Goal: Task Accomplishment & Management: Complete application form

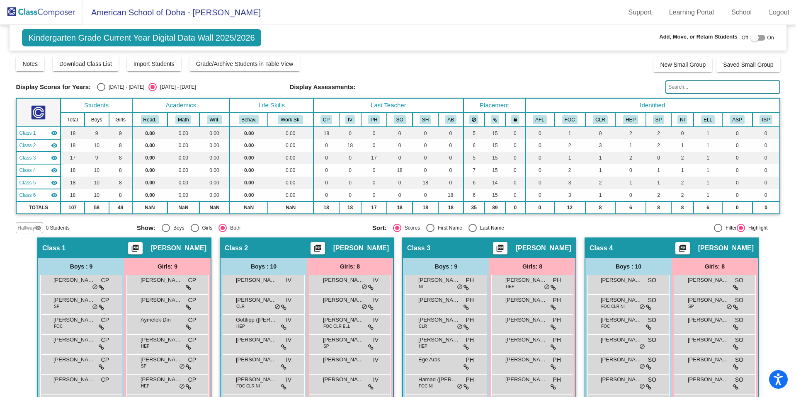
click at [58, 11] on img at bounding box center [41, 12] width 83 height 24
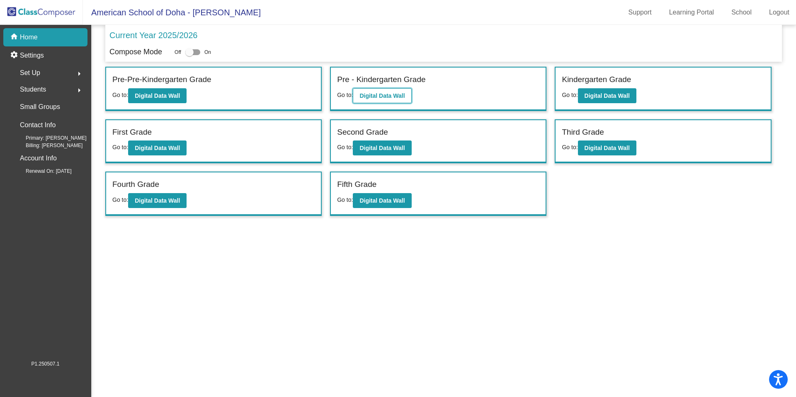
click at [374, 99] on button "Digital Data Wall" at bounding box center [382, 95] width 58 height 15
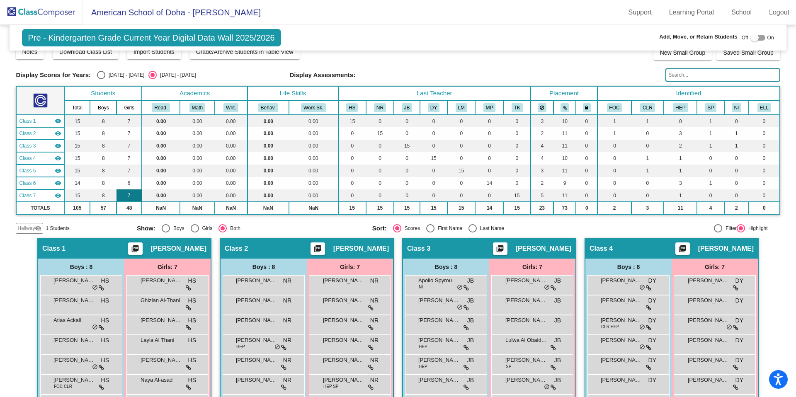
scroll to position [9, 0]
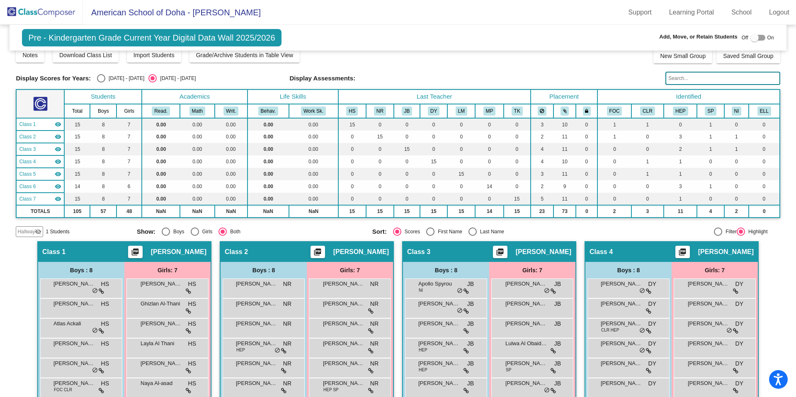
click at [29, 230] on span "Hallway" at bounding box center [25, 231] width 17 height 7
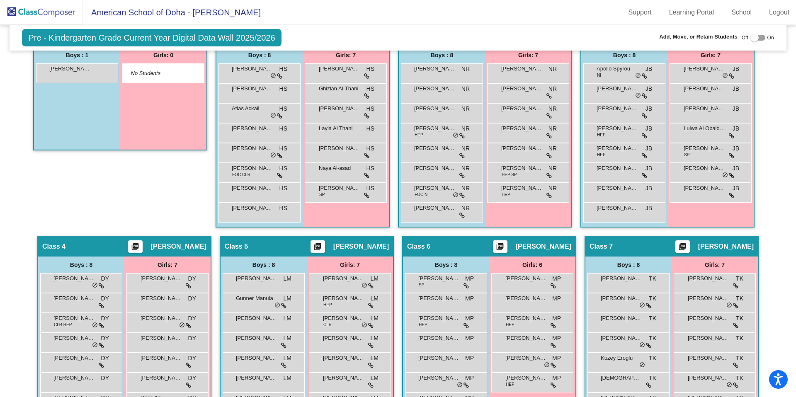
scroll to position [217, 0]
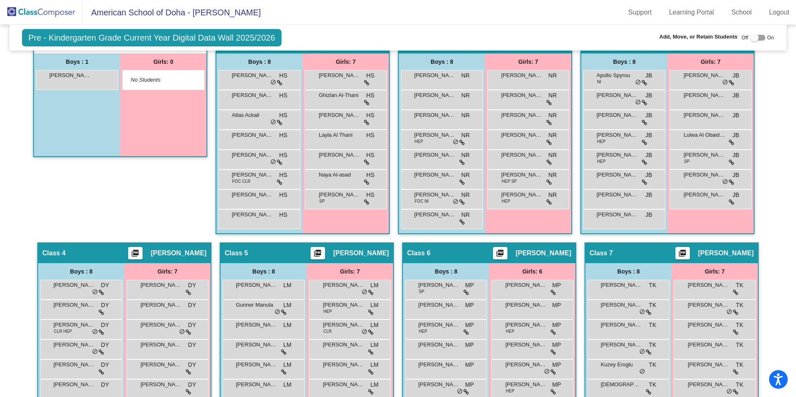
drag, startPoint x: 78, startPoint y: 80, endPoint x: 110, endPoint y: 128, distance: 57.5
click at [110, 128] on div "Boys : 1 [PERSON_NAME] Al Souk lock do_not_disturb_alt" at bounding box center [77, 104] width 86 height 103
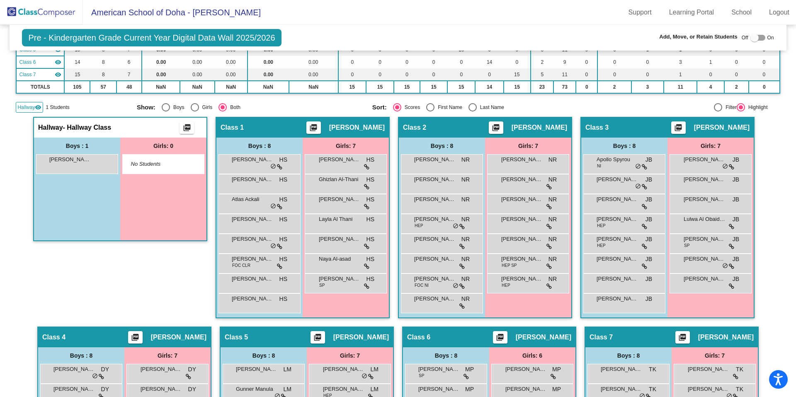
scroll to position [0, 0]
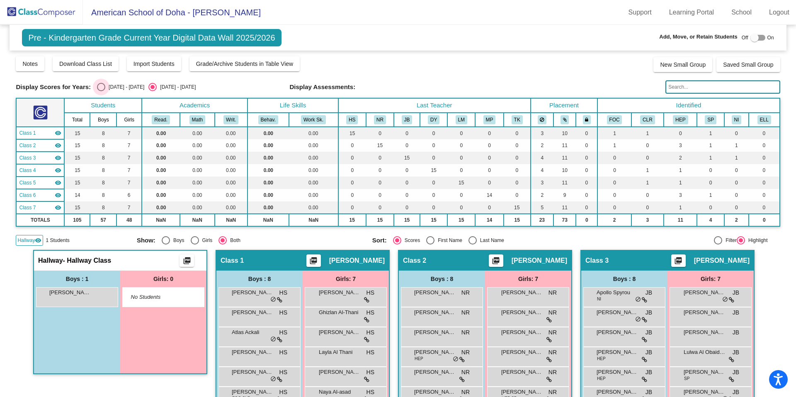
click at [102, 87] on div "Select an option" at bounding box center [101, 87] width 8 height 8
click at [101, 91] on input "[DATE] - [DATE]" at bounding box center [101, 91] width 0 height 0
radio input "true"
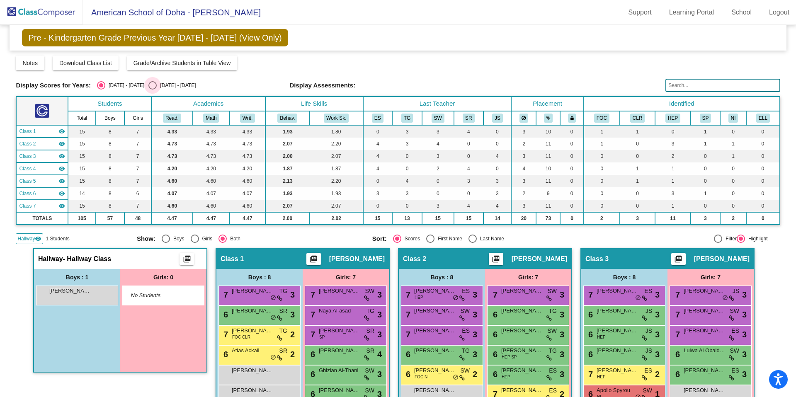
click at [157, 86] on div "[DATE] - [DATE]" at bounding box center [176, 85] width 39 height 7
click at [152, 90] on input "[DATE] - [DATE]" at bounding box center [152, 90] width 0 height 0
radio input "true"
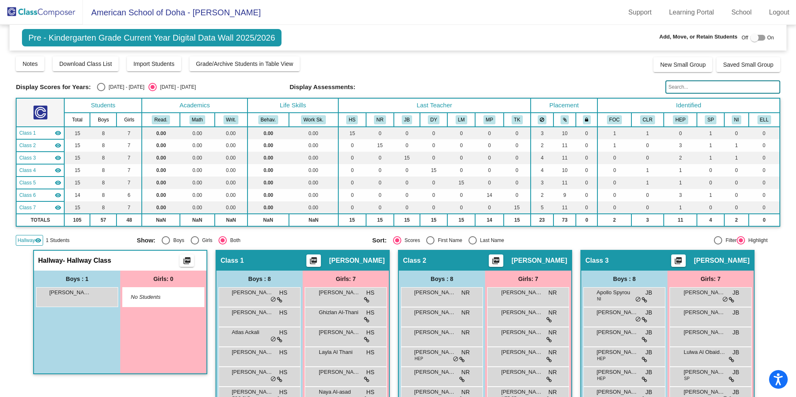
click at [750, 38] on div at bounding box center [754, 38] width 8 height 8
checkbox input "true"
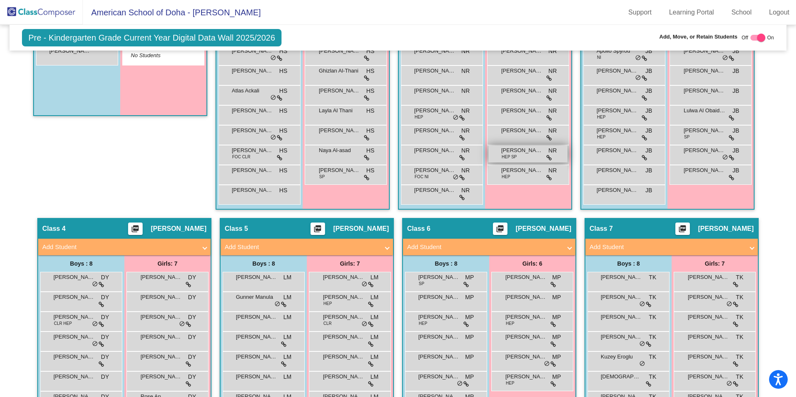
scroll to position [262, 0]
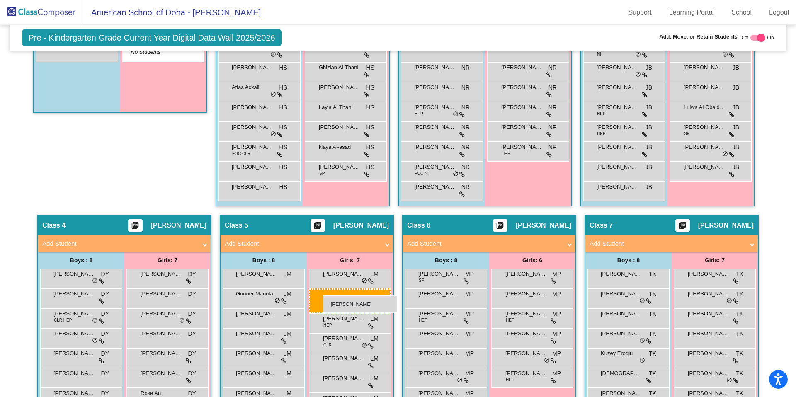
drag, startPoint x: 511, startPoint y: 152, endPoint x: 322, endPoint y: 296, distance: 237.2
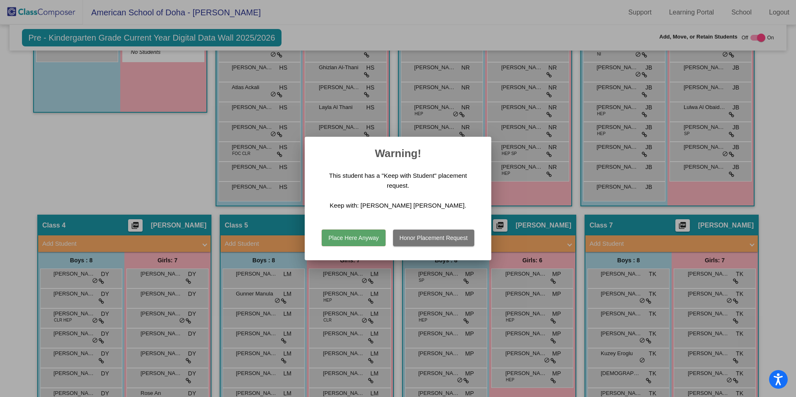
click at [359, 237] on button "Place Here Anyway" at bounding box center [353, 238] width 63 height 17
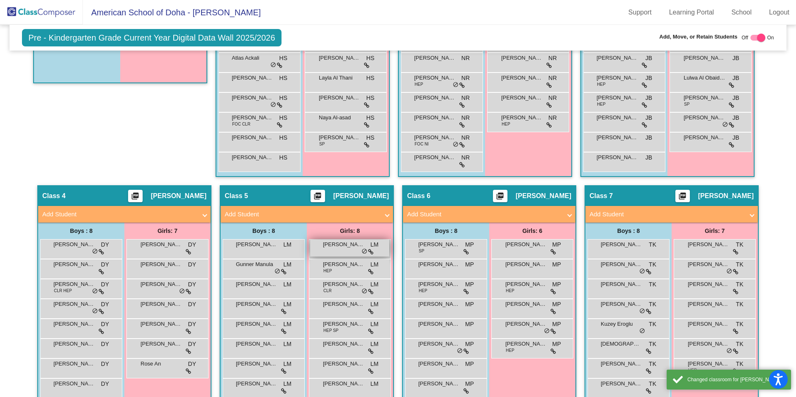
scroll to position [305, 0]
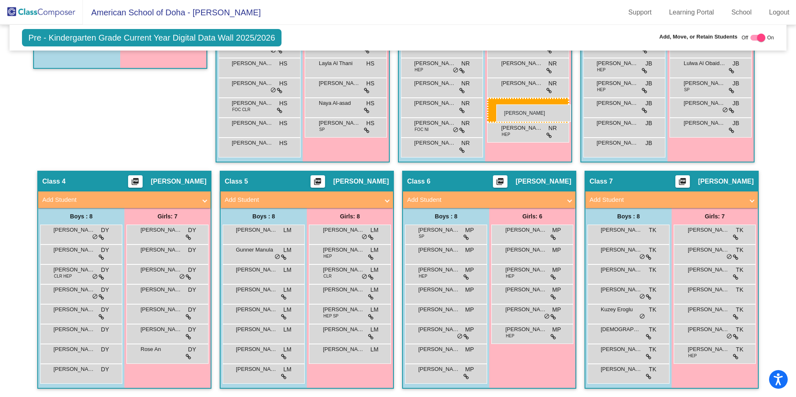
drag, startPoint x: 341, startPoint y: 354, endPoint x: 496, endPoint y: 104, distance: 293.7
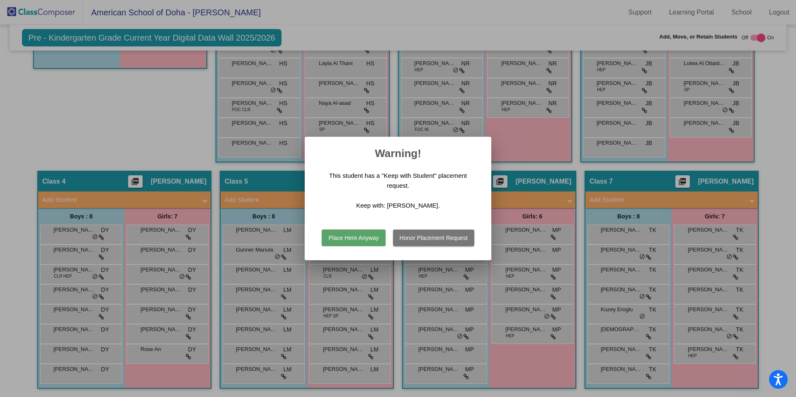
click at [446, 239] on button "Honor Placement Request" at bounding box center [433, 238] width 81 height 17
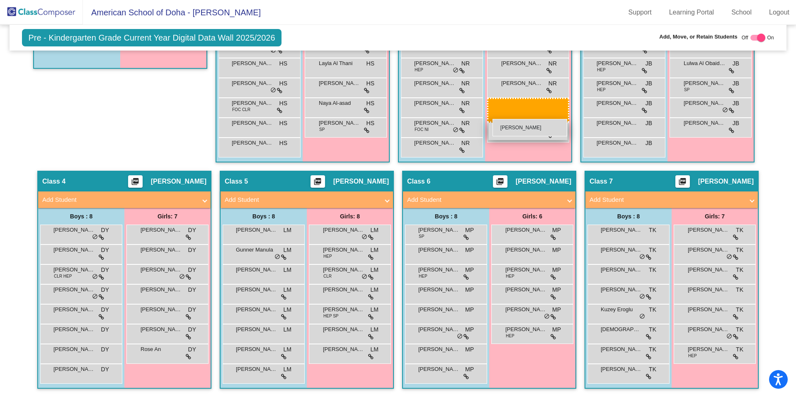
drag, startPoint x: 333, startPoint y: 373, endPoint x: 492, endPoint y: 119, distance: 299.8
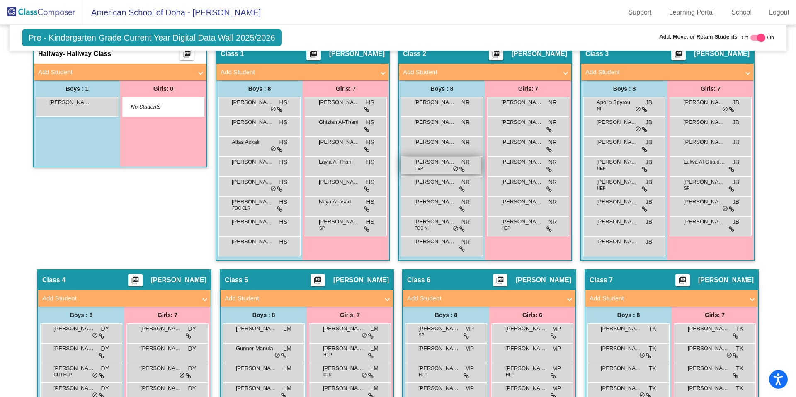
scroll to position [205, 0]
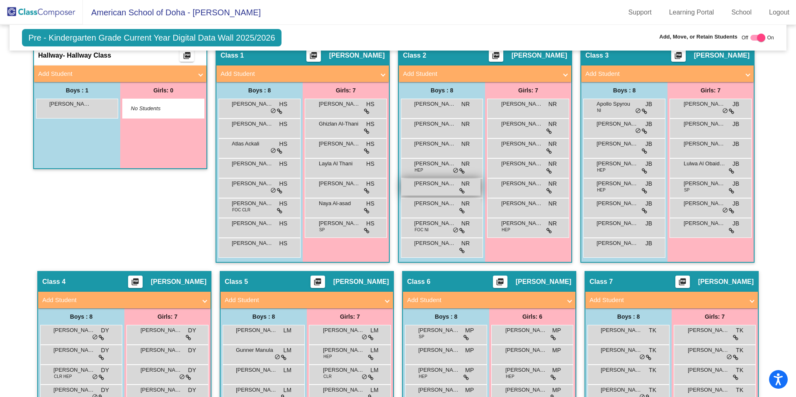
click at [433, 185] on span "[PERSON_NAME] [PERSON_NAME]" at bounding box center [434, 183] width 41 height 8
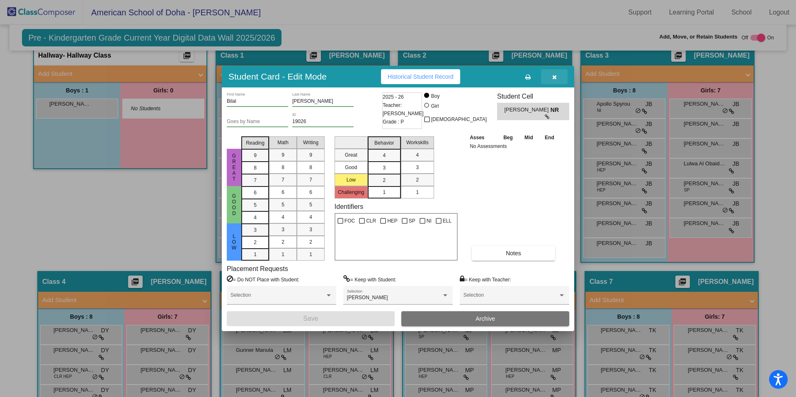
drag, startPoint x: 555, startPoint y: 77, endPoint x: 552, endPoint y: 131, distance: 54.0
click at [555, 77] on icon "button" at bounding box center [554, 77] width 5 height 6
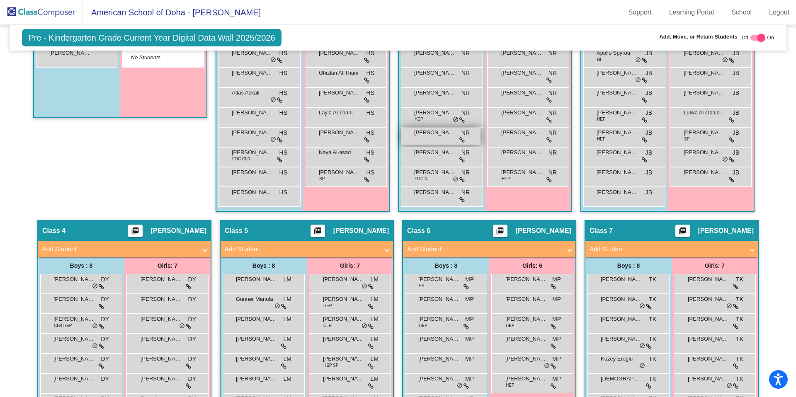
scroll to position [260, 0]
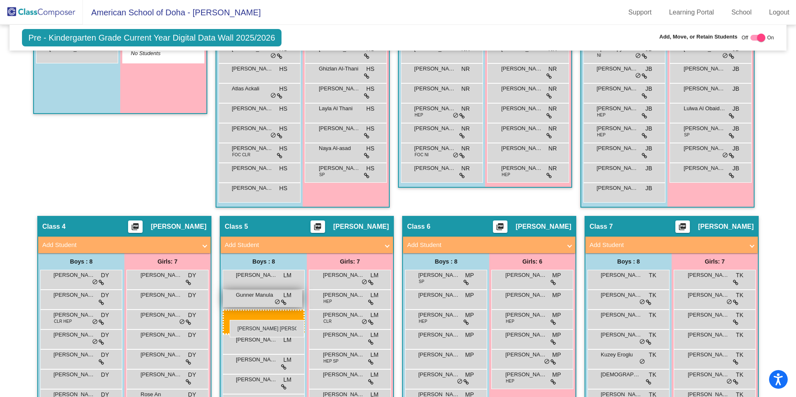
drag, startPoint x: 426, startPoint y: 132, endPoint x: 230, endPoint y: 320, distance: 271.7
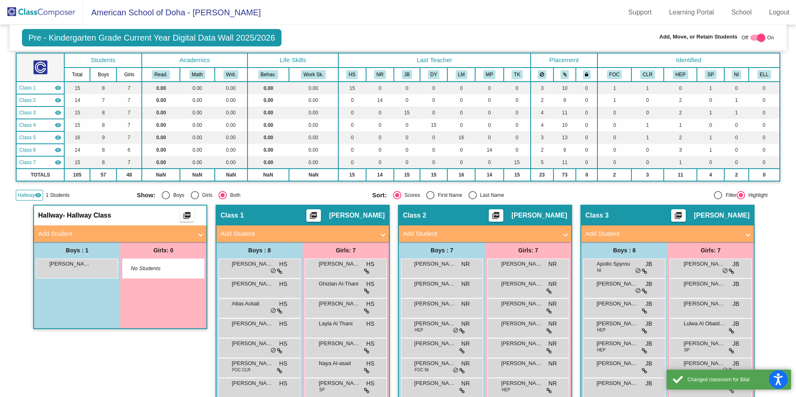
scroll to position [0, 0]
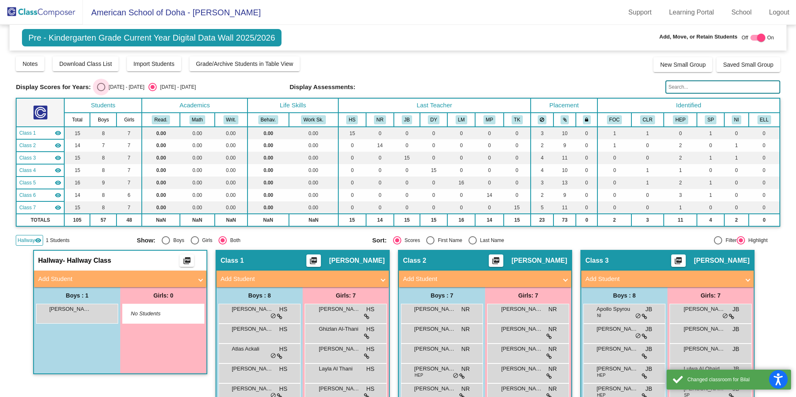
drag, startPoint x: 102, startPoint y: 87, endPoint x: 242, endPoint y: 277, distance: 236.6
click at [102, 87] on div "Select an option" at bounding box center [101, 87] width 8 height 8
click at [101, 91] on input "[DATE] - [DATE]" at bounding box center [101, 91] width 0 height 0
radio input "true"
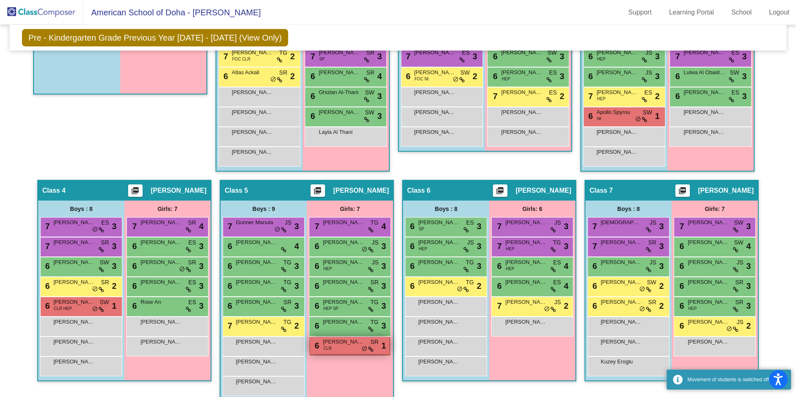
scroll to position [291, 0]
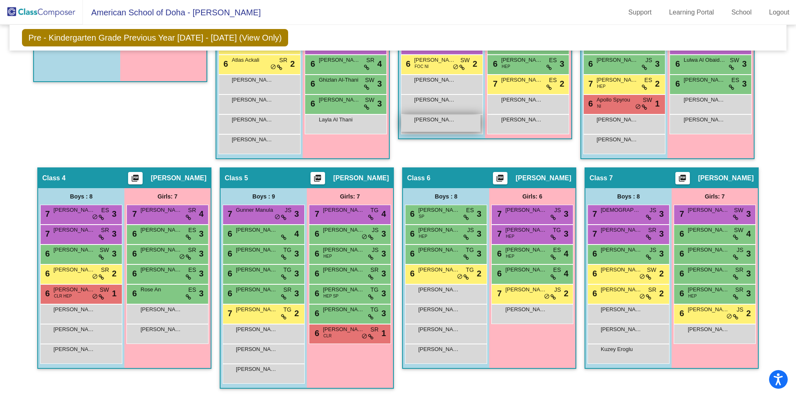
drag, startPoint x: 267, startPoint y: 373, endPoint x: 440, endPoint y: 124, distance: 304.1
click at [440, 124] on div "Hallway - Hallway Class picture_as_pdf Add Student First Name Last Name Student…" at bounding box center [398, 177] width 764 height 439
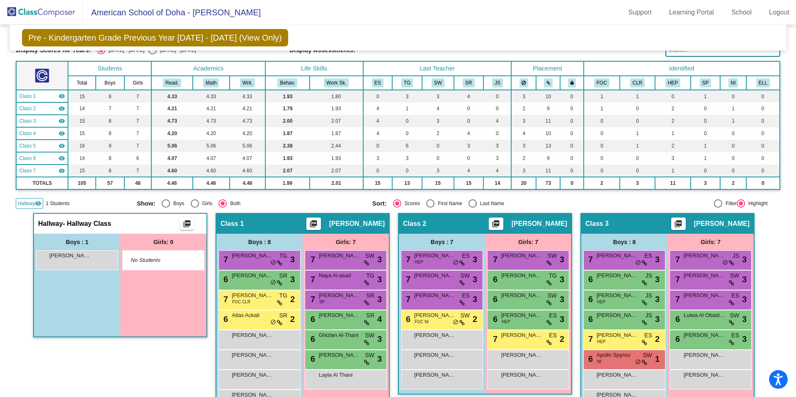
scroll to position [0, 0]
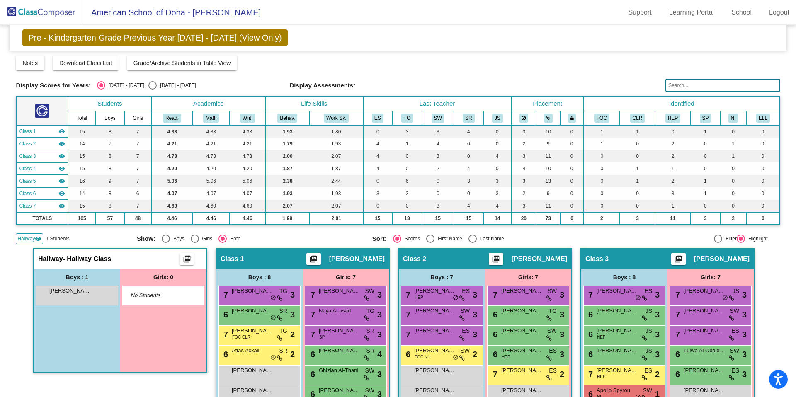
click at [148, 83] on div "Select an option" at bounding box center [152, 85] width 8 height 8
click at [152, 90] on input "[DATE] - [DATE]" at bounding box center [152, 90] width 0 height 0
radio input "true"
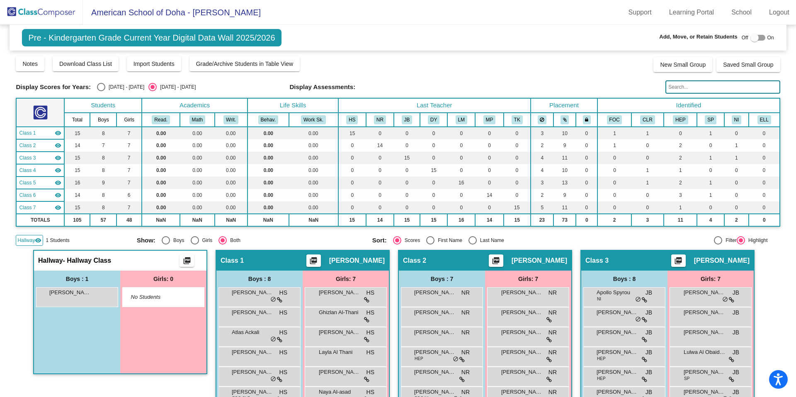
click at [751, 38] on div at bounding box center [754, 38] width 8 height 8
checkbox input "true"
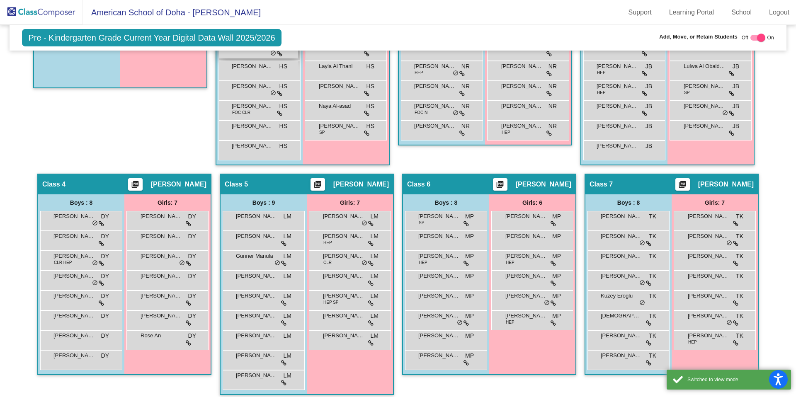
scroll to position [292, 0]
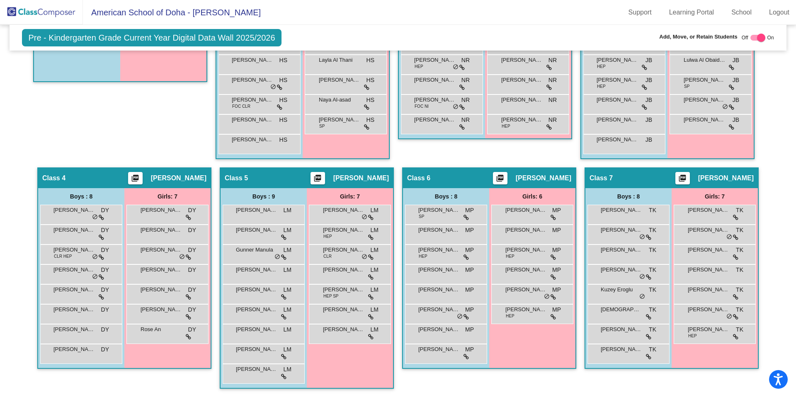
drag, startPoint x: 264, startPoint y: 334, endPoint x: 471, endPoint y: 153, distance: 274.7
click at [471, 153] on div "Hallway - Hallway Class picture_as_pdf Add Student First Name Last Name Student…" at bounding box center [398, 177] width 764 height 439
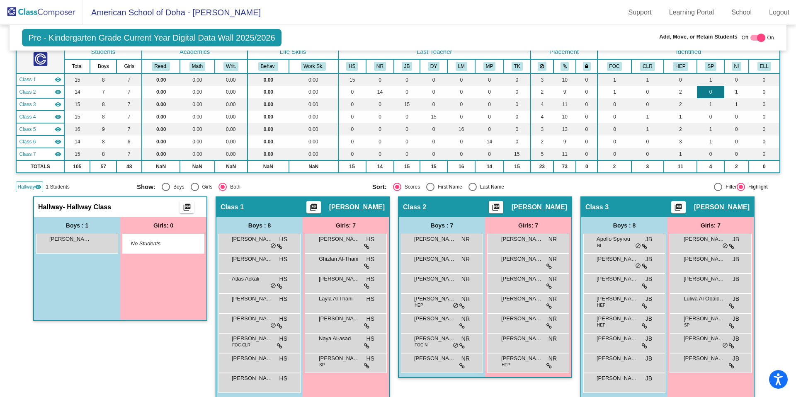
scroll to position [0, 0]
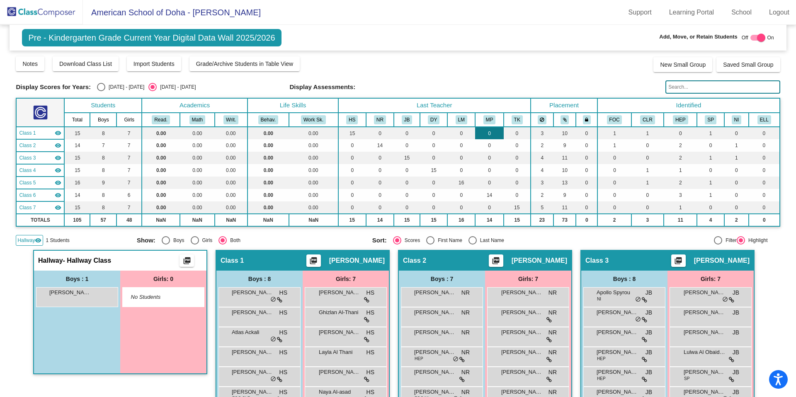
drag, startPoint x: 531, startPoint y: 73, endPoint x: 492, endPoint y: 130, distance: 69.4
click at [531, 73] on div "Display Scores for Years: [DATE] - [DATE] [DATE] - [DATE] Grade/Archive Student…" at bounding box center [398, 151] width 764 height 190
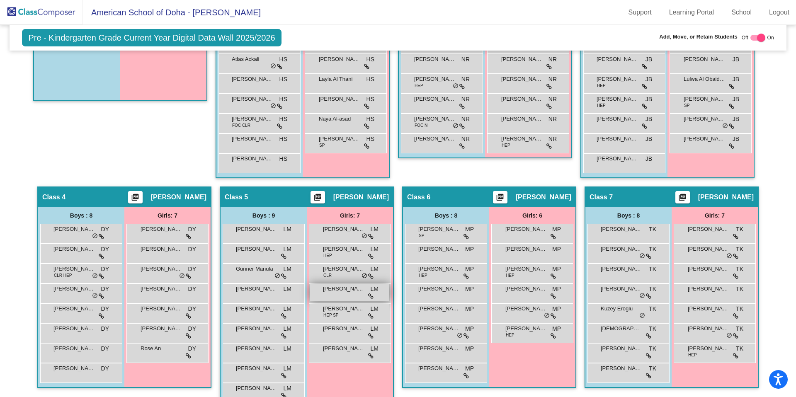
scroll to position [292, 0]
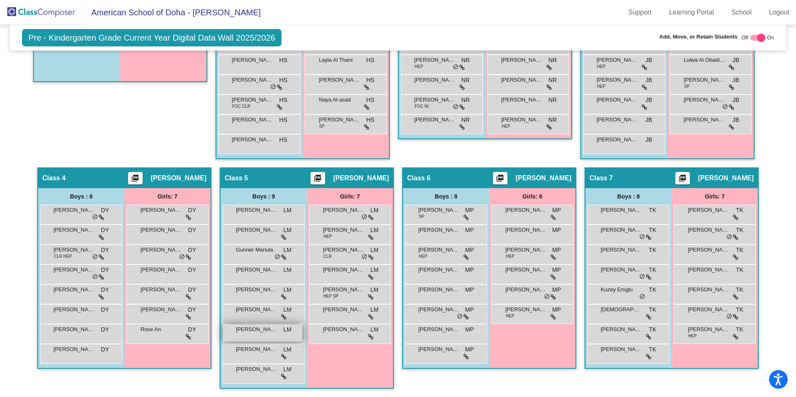
drag, startPoint x: 261, startPoint y: 335, endPoint x: 271, endPoint y: 337, distance: 10.5
click at [271, 337] on div "[PERSON_NAME] III LM lock do_not_disturb_alt" at bounding box center [262, 333] width 79 height 17
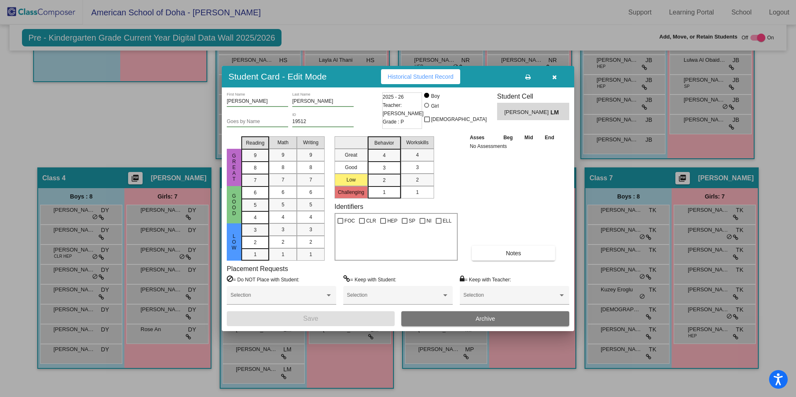
click at [176, 147] on div at bounding box center [398, 198] width 796 height 397
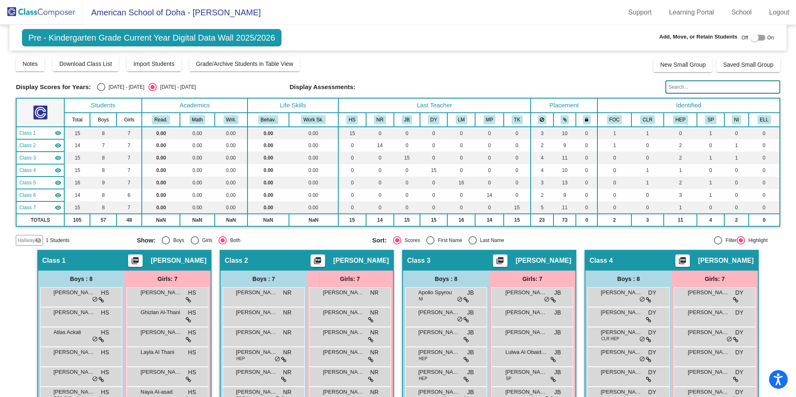
click at [750, 37] on div at bounding box center [754, 38] width 8 height 8
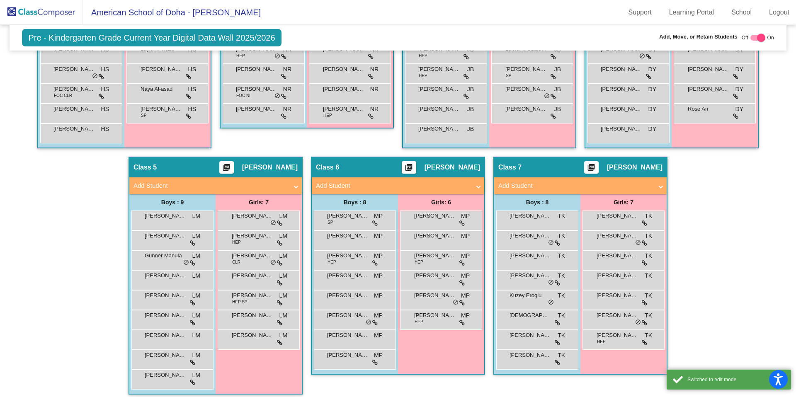
scroll to position [325, 0]
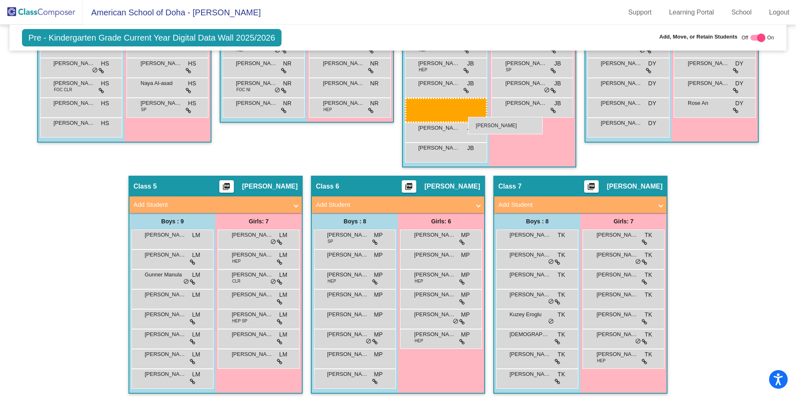
drag, startPoint x: 160, startPoint y: 332, endPoint x: 468, endPoint y: 117, distance: 375.3
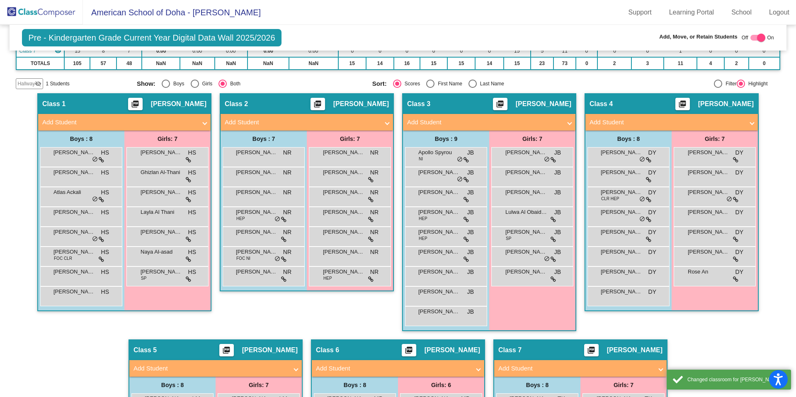
scroll to position [153, 0]
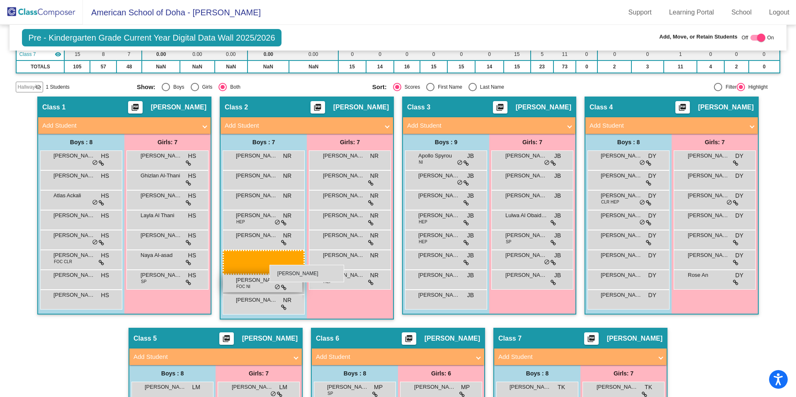
drag, startPoint x: 446, startPoint y: 276, endPoint x: 269, endPoint y: 265, distance: 177.8
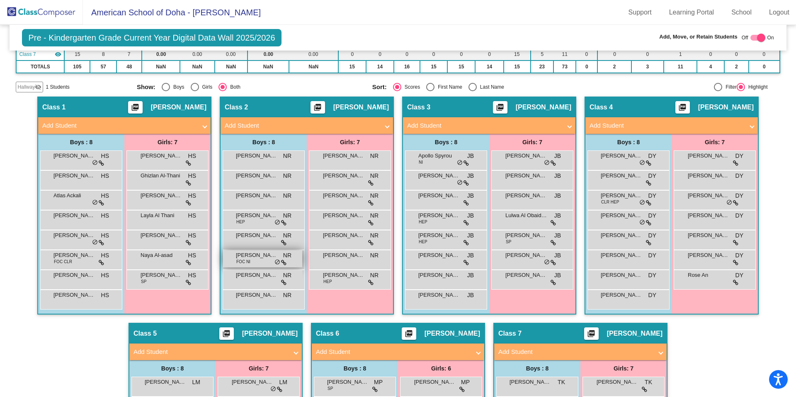
scroll to position [155, 0]
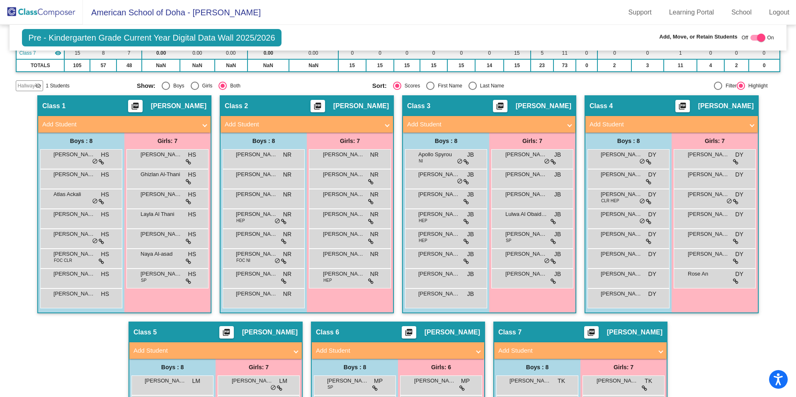
click at [757, 39] on div at bounding box center [761, 38] width 8 height 8
checkbox input "false"
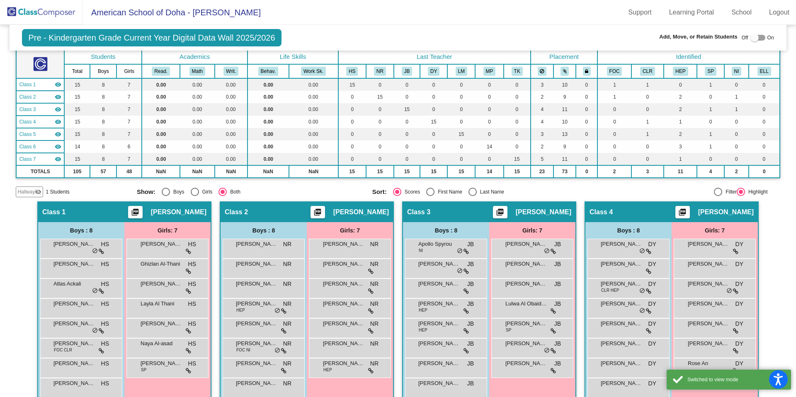
scroll to position [0, 0]
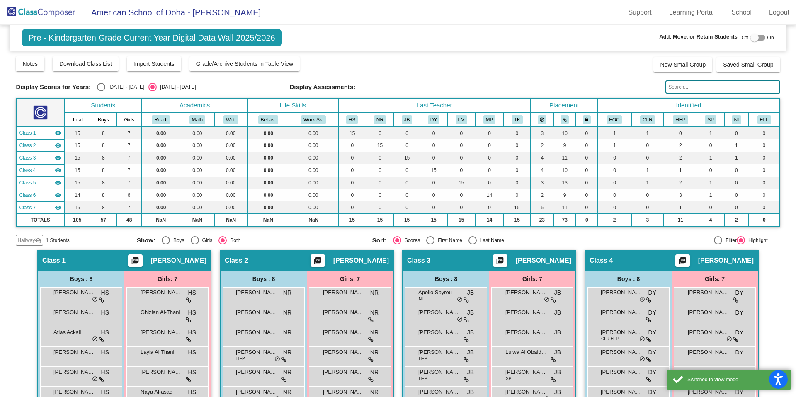
click at [102, 85] on div "Select an option" at bounding box center [101, 87] width 8 height 8
click at [101, 91] on input "[DATE] - [DATE]" at bounding box center [101, 91] width 0 height 0
radio input "true"
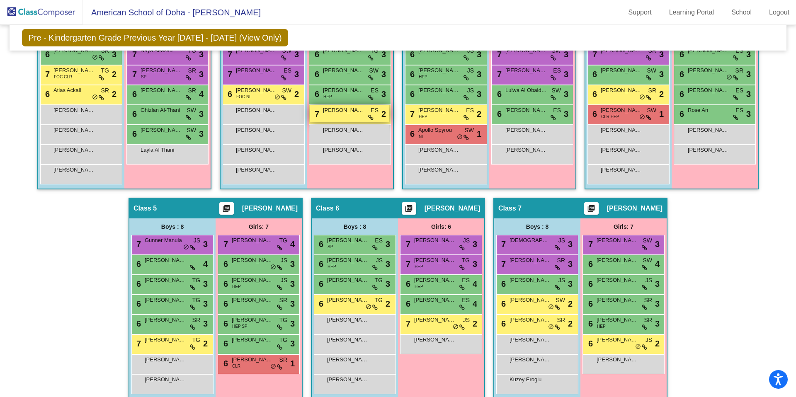
scroll to position [271, 0]
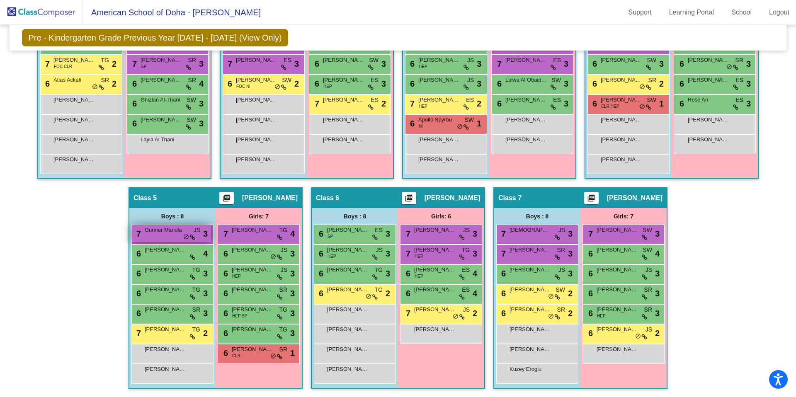
click at [160, 232] on span "Gunner Manula" at bounding box center [165, 230] width 41 height 8
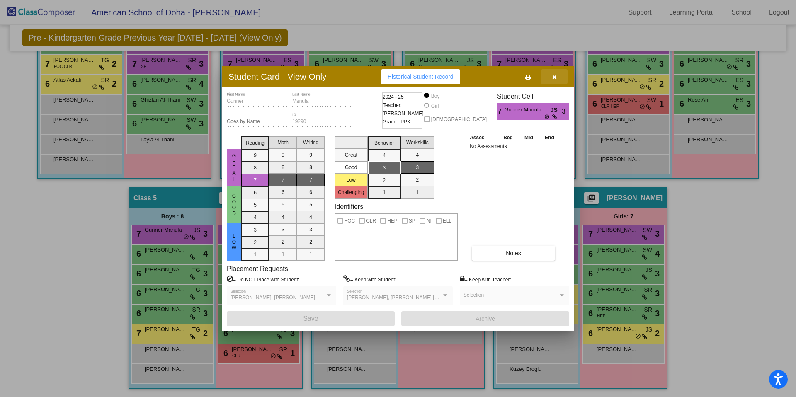
click at [553, 76] on icon "button" at bounding box center [554, 77] width 5 height 6
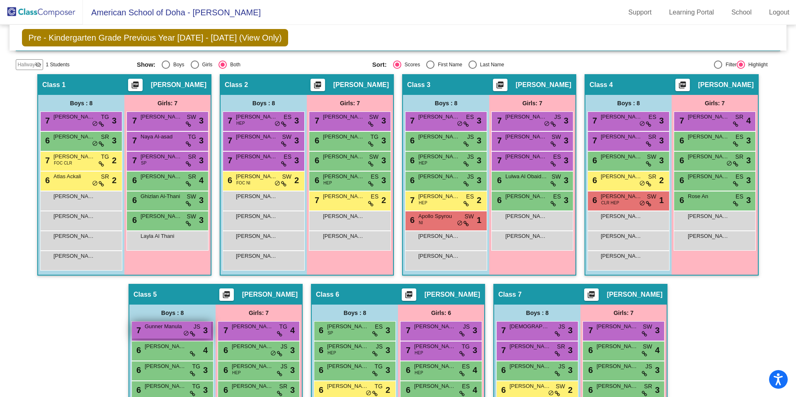
scroll to position [210, 0]
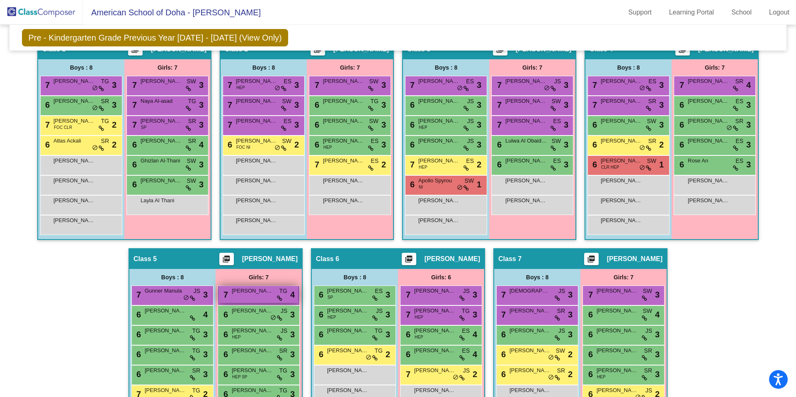
click at [257, 298] on div "7 Riley Kendrick TG lock do_not_disturb_alt 4" at bounding box center [258, 294] width 79 height 17
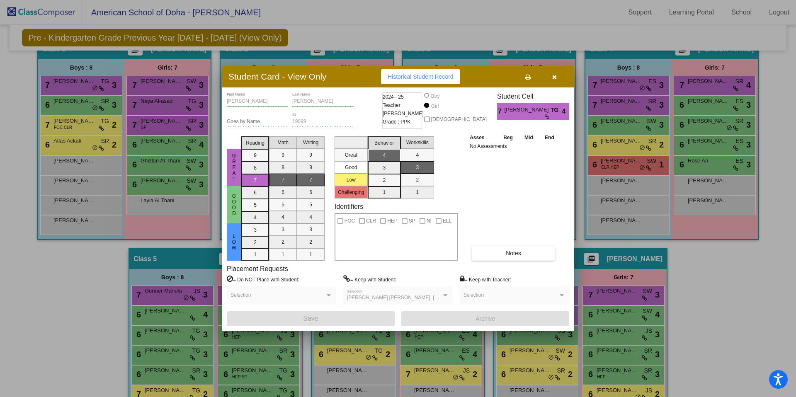
click at [120, 287] on div at bounding box center [398, 198] width 796 height 397
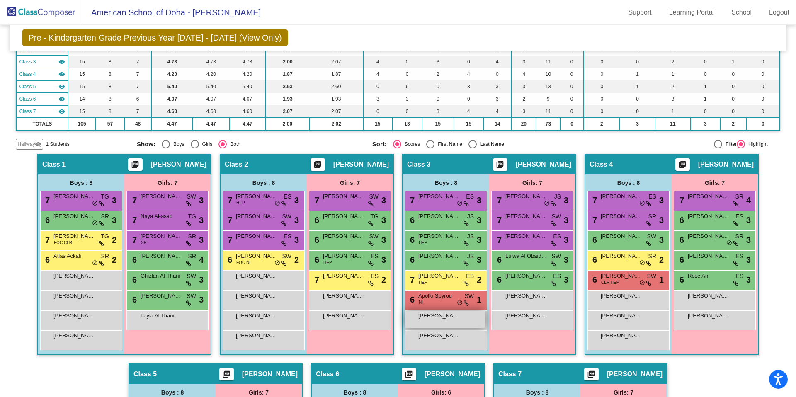
scroll to position [95, 0]
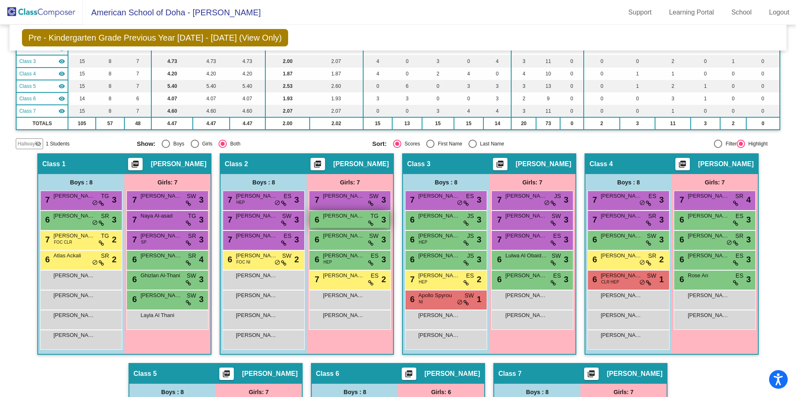
click at [333, 220] on div "6 Annele Upselja Smith TG lock do_not_disturb_alt 3" at bounding box center [349, 219] width 79 height 17
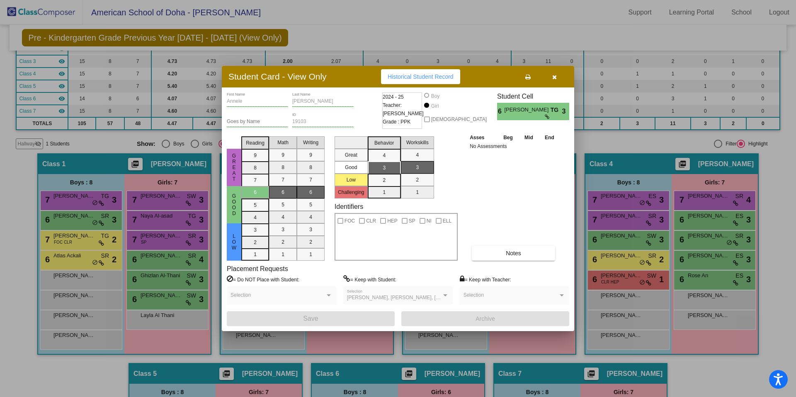
click at [557, 76] on button "button" at bounding box center [554, 76] width 27 height 15
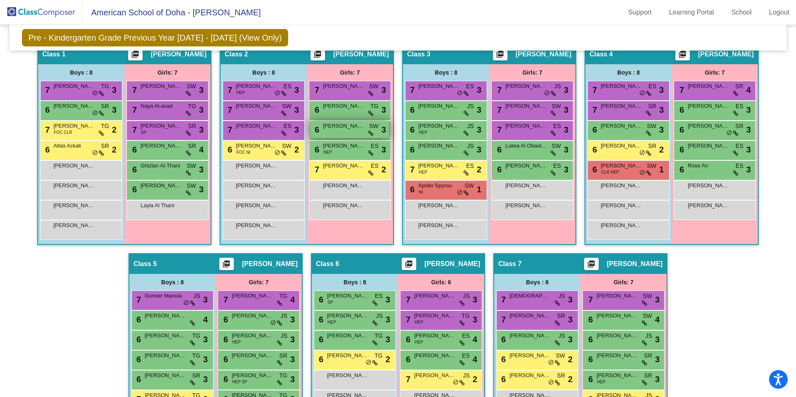
scroll to position [202, 0]
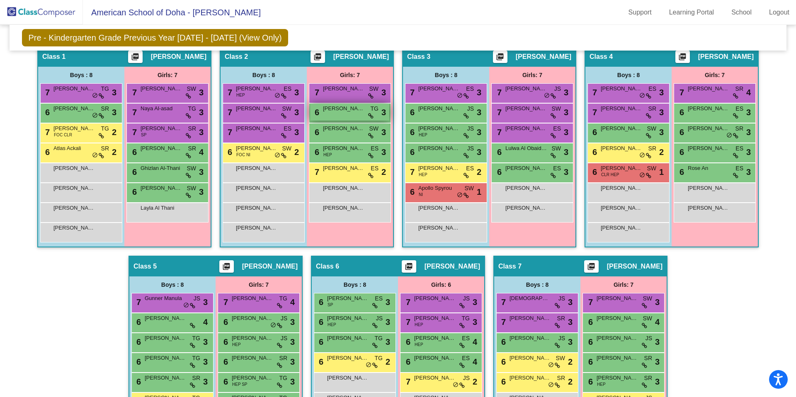
click at [348, 109] on span "[PERSON_NAME]" at bounding box center [343, 108] width 41 height 8
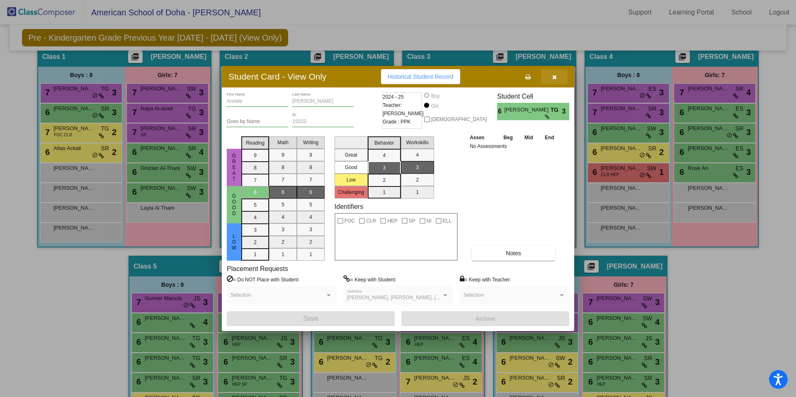
click at [556, 77] on icon "button" at bounding box center [554, 77] width 5 height 6
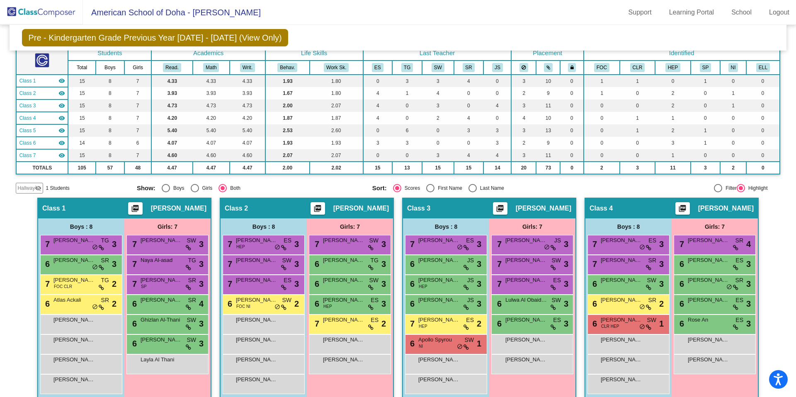
scroll to position [57, 0]
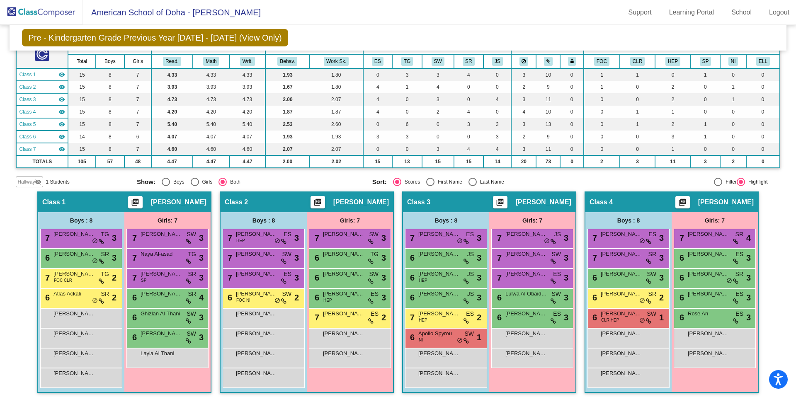
click at [28, 183] on span "Hallway" at bounding box center [25, 181] width 17 height 7
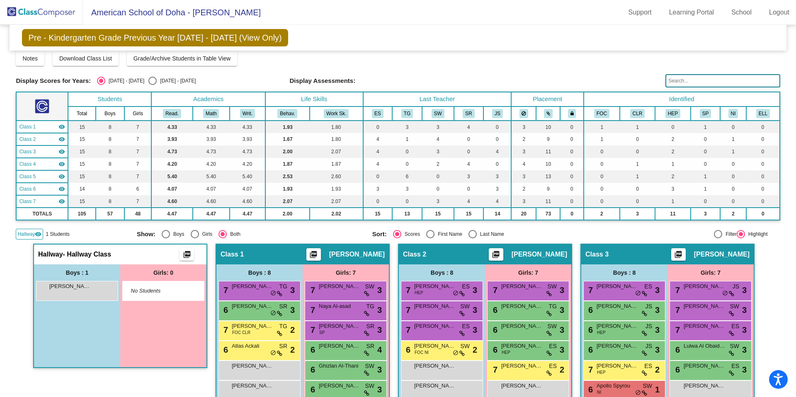
scroll to position [0, 0]
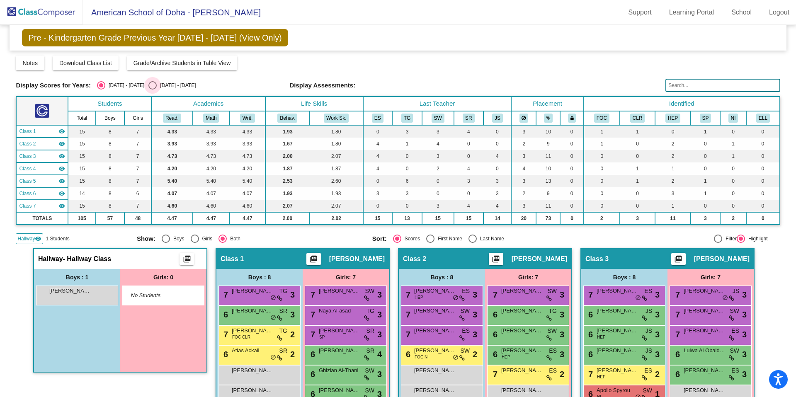
click at [148, 85] on div "Select an option" at bounding box center [152, 85] width 8 height 8
click at [152, 90] on input "[DATE] - [DATE]" at bounding box center [152, 90] width 0 height 0
radio input "true"
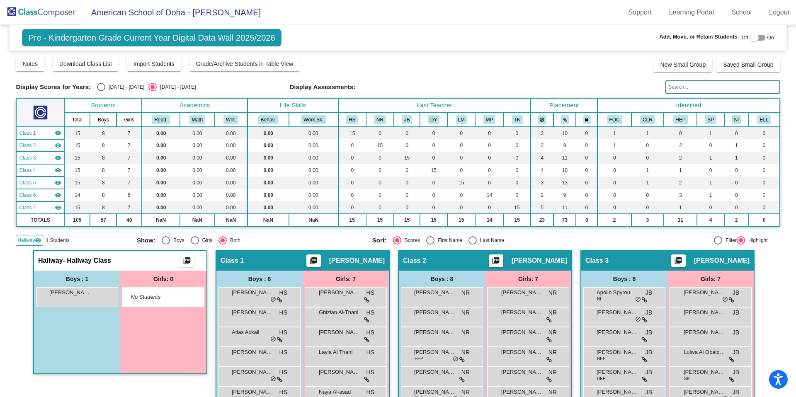
click at [750, 37] on div at bounding box center [754, 38] width 8 height 8
checkbox input "true"
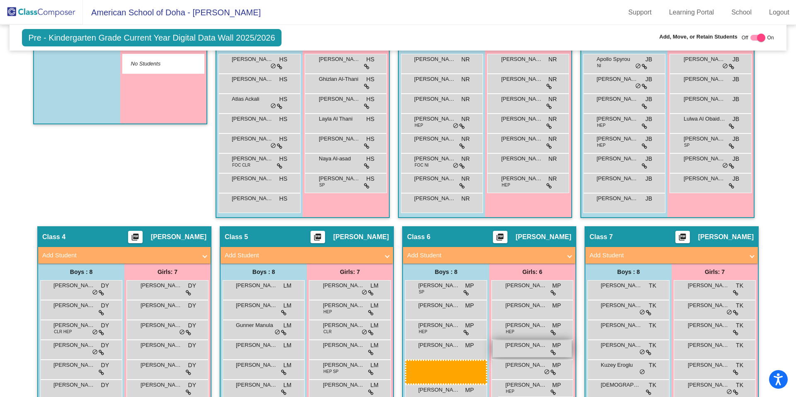
scroll to position [258, 0]
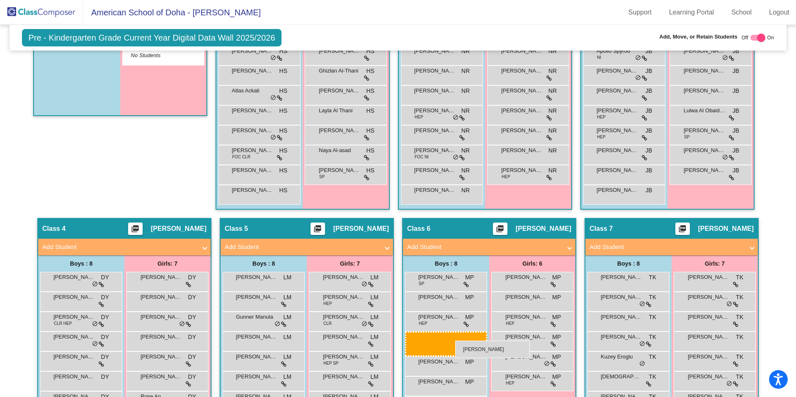
drag, startPoint x: 72, startPoint y: 94, endPoint x: 455, endPoint y: 341, distance: 455.3
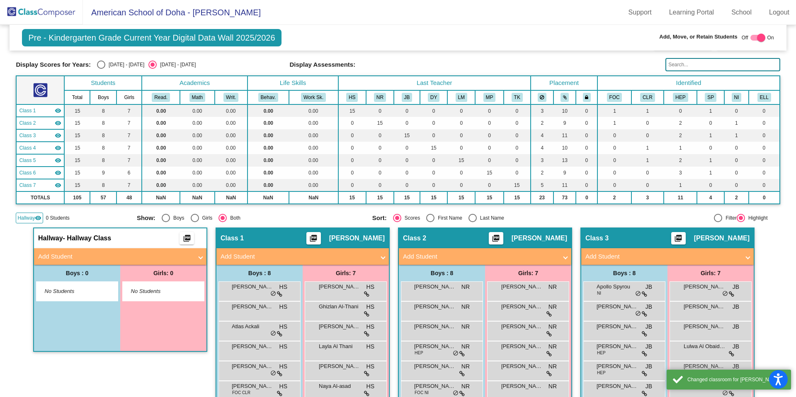
scroll to position [0, 0]
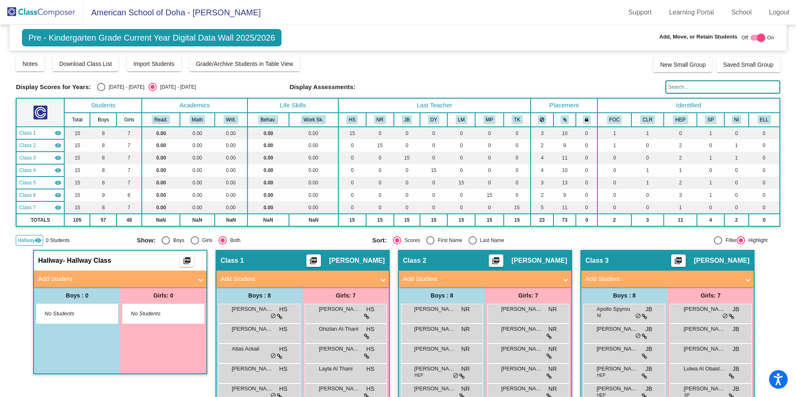
click at [24, 240] on span "Hallway" at bounding box center [25, 240] width 17 height 7
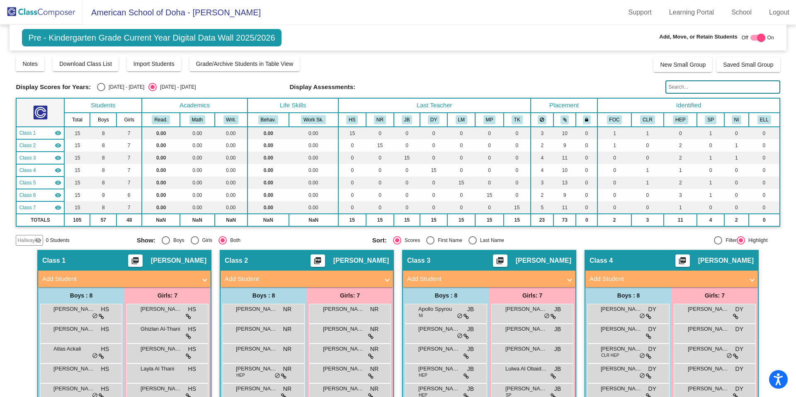
click at [97, 89] on div "Select an option" at bounding box center [101, 87] width 8 height 8
click at [101, 91] on input "[DATE] - [DATE]" at bounding box center [101, 91] width 0 height 0
radio input "true"
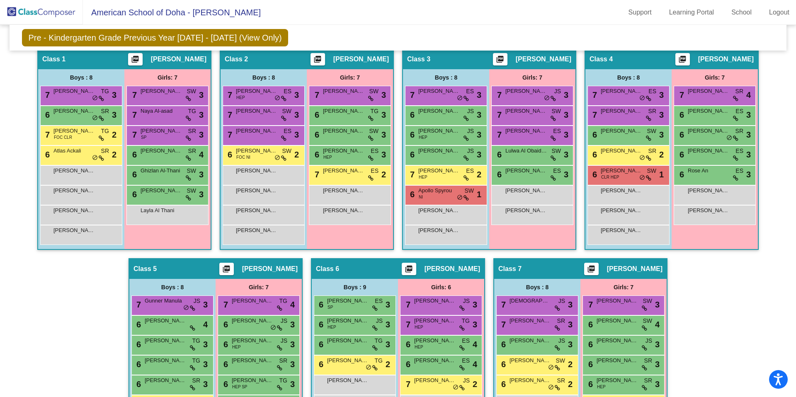
scroll to position [195, 0]
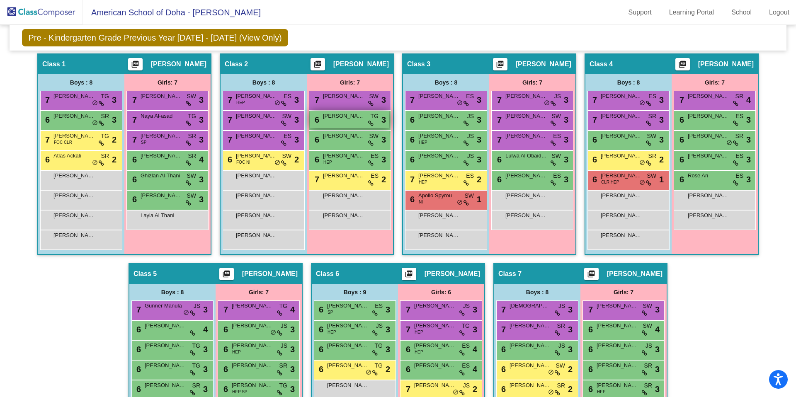
click at [342, 119] on span "[PERSON_NAME]" at bounding box center [343, 116] width 41 height 8
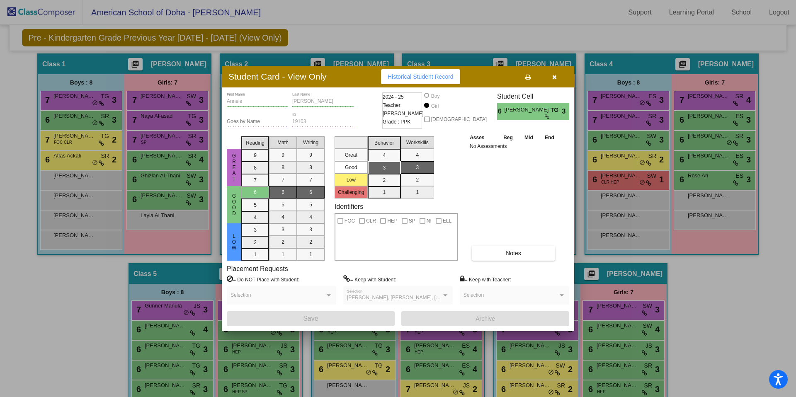
click at [555, 79] on icon "button" at bounding box center [554, 77] width 5 height 6
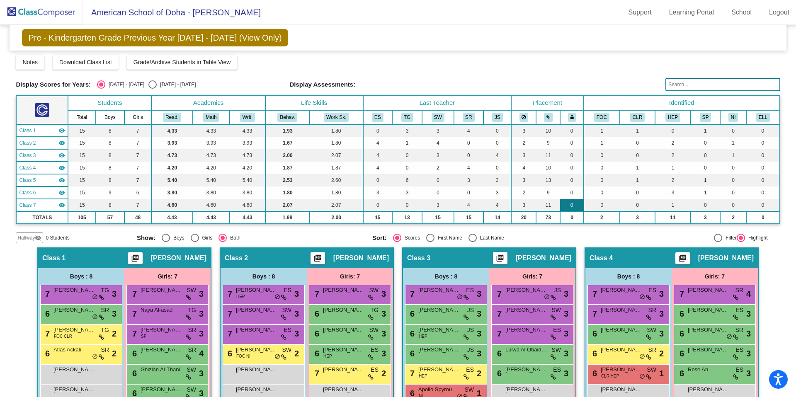
scroll to position [0, 0]
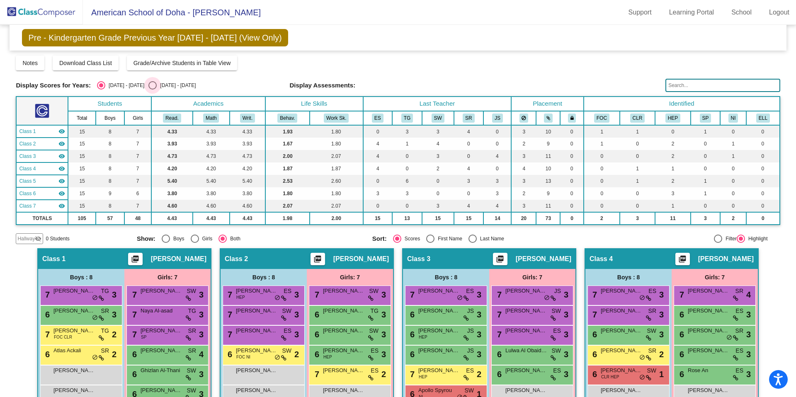
click at [148, 87] on div "Select an option" at bounding box center [152, 85] width 8 height 8
click at [152, 90] on input "[DATE] - [DATE]" at bounding box center [152, 90] width 0 height 0
radio input "true"
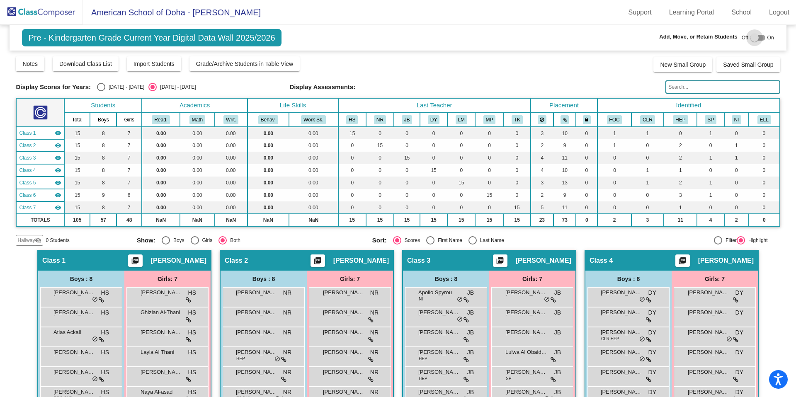
click at [750, 38] on div at bounding box center [754, 38] width 8 height 8
checkbox input "true"
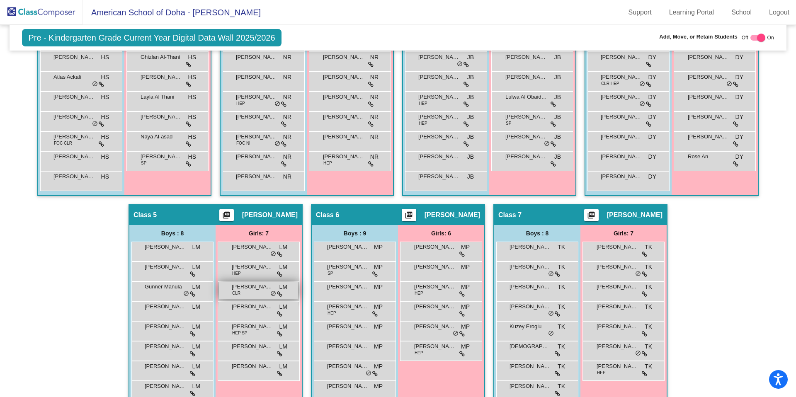
scroll to position [256, 0]
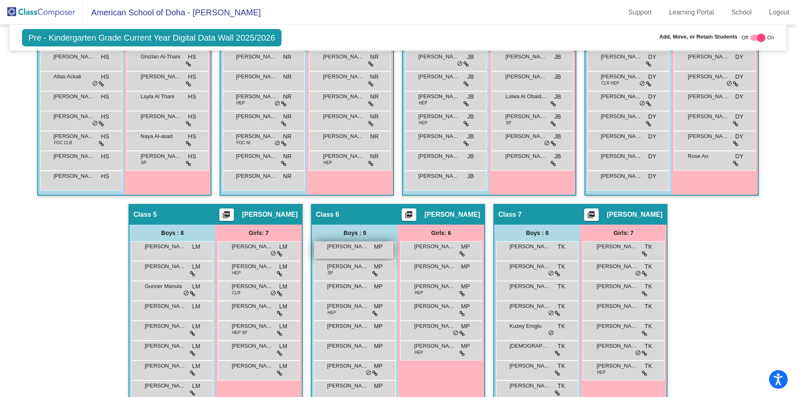
drag, startPoint x: 257, startPoint y: 353, endPoint x: 338, endPoint y: 246, distance: 134.3
click at [338, 246] on div "Hallway - Hallway Class picture_as_pdf Add Student First Name Last Name Student…" at bounding box center [398, 213] width 764 height 439
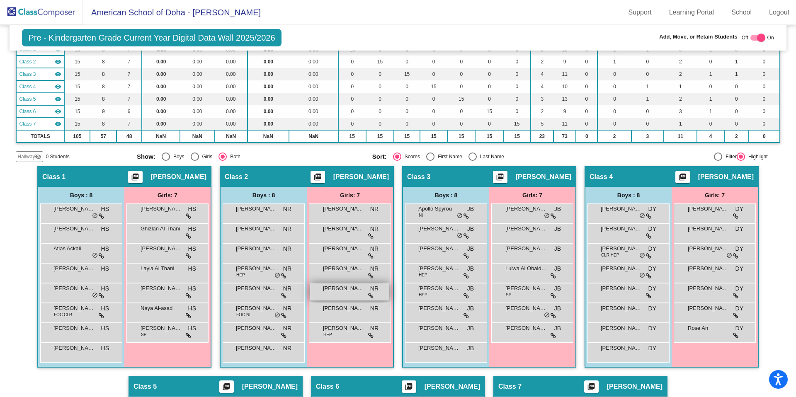
scroll to position [0, 0]
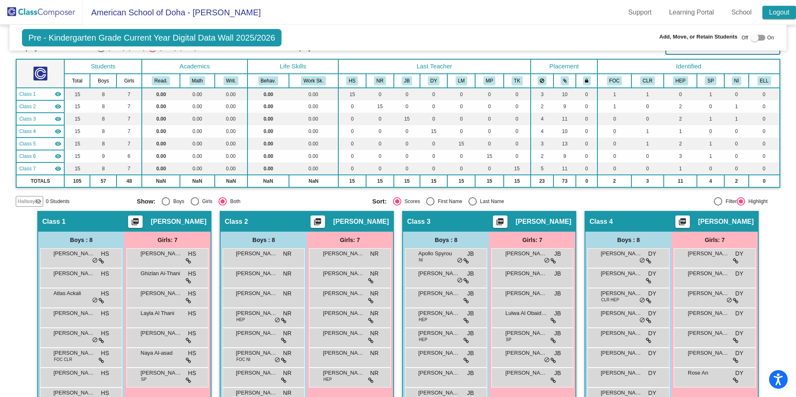
scroll to position [33, 0]
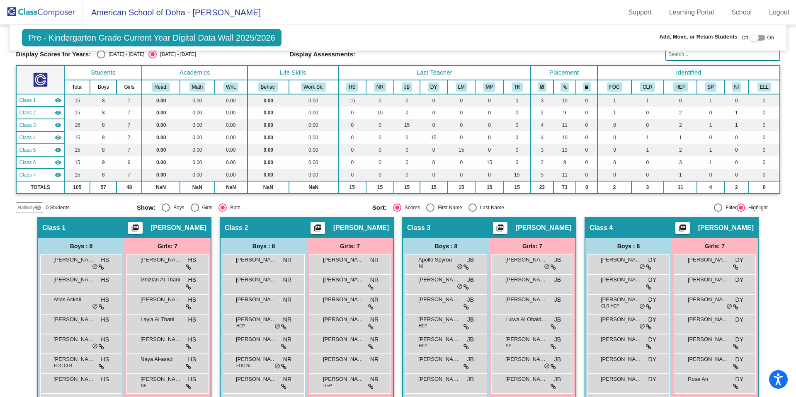
click at [750, 37] on div at bounding box center [754, 38] width 8 height 8
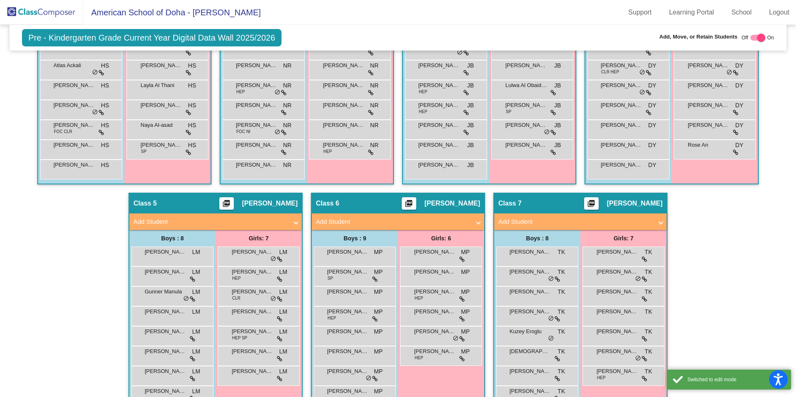
scroll to position [288, 0]
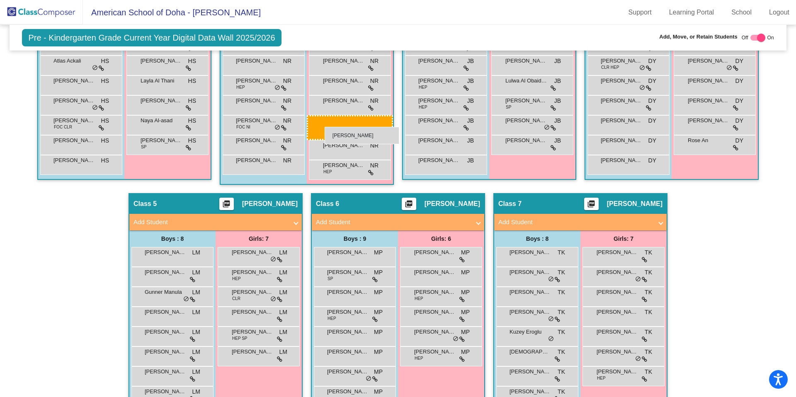
drag, startPoint x: 248, startPoint y: 350, endPoint x: 325, endPoint y: 127, distance: 235.7
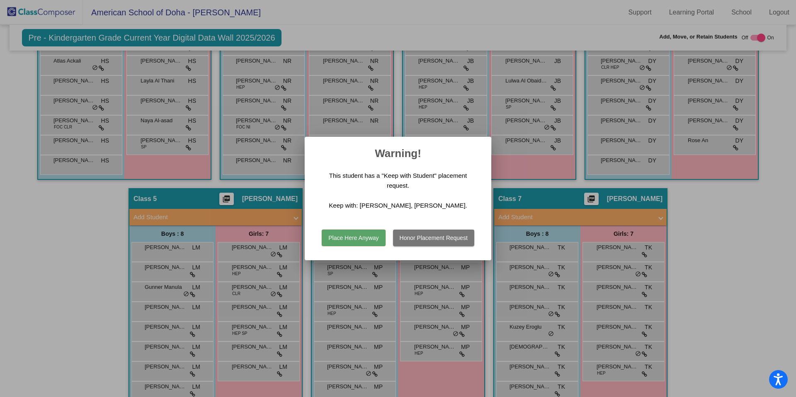
click at [356, 237] on button "Place Here Anyway" at bounding box center [353, 238] width 63 height 17
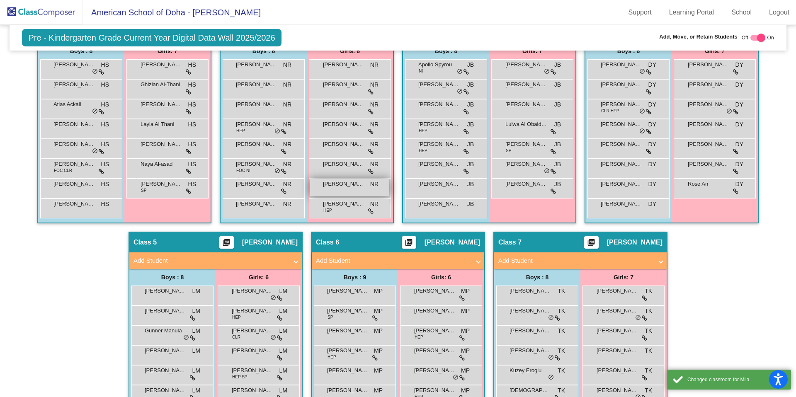
scroll to position [239, 0]
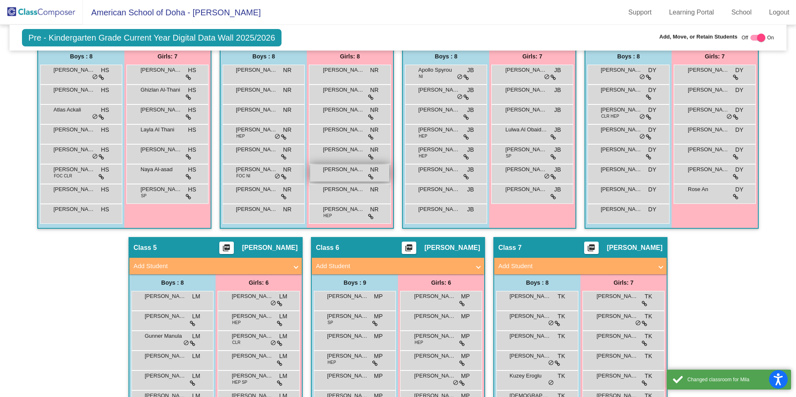
click at [344, 178] on div "Mila Hussein NR lock do_not_disturb_alt" at bounding box center [349, 173] width 79 height 17
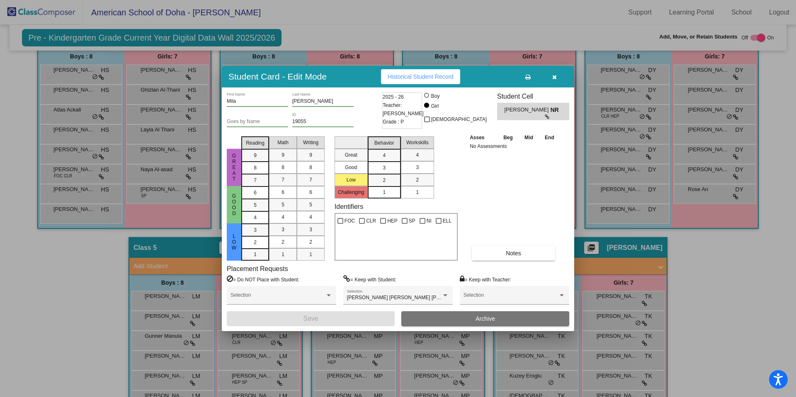
click at [556, 78] on icon "button" at bounding box center [554, 77] width 5 height 6
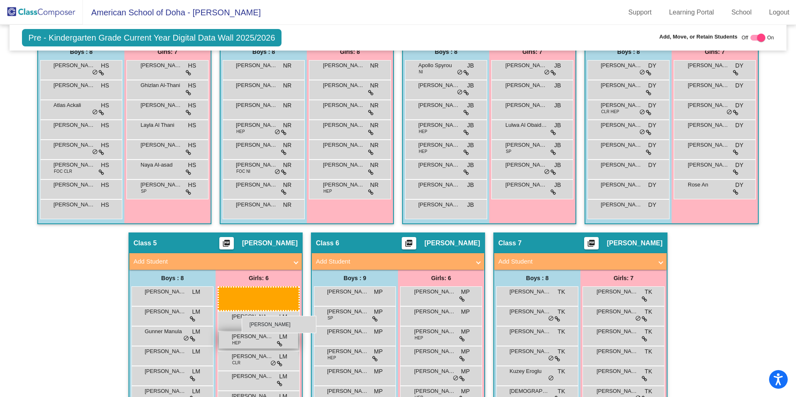
drag, startPoint x: 330, startPoint y: 191, endPoint x: 241, endPoint y: 316, distance: 152.8
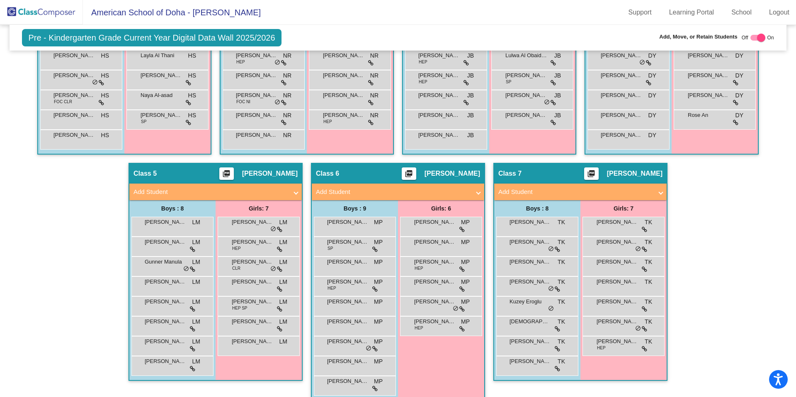
scroll to position [301, 0]
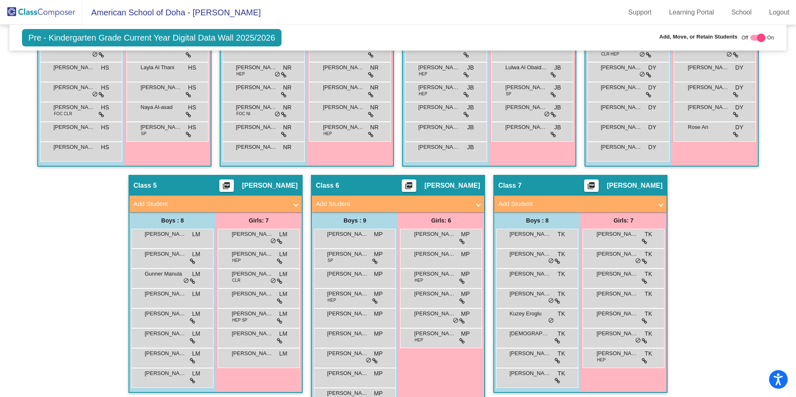
click at [757, 37] on div at bounding box center [761, 38] width 8 height 8
checkbox input "false"
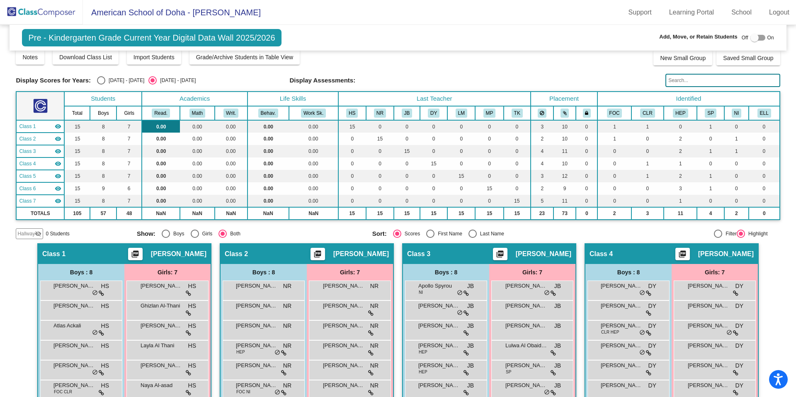
scroll to position [0, 0]
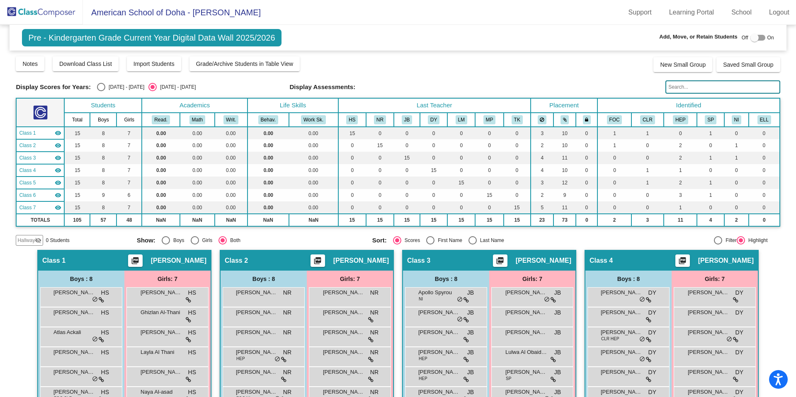
click at [99, 87] on div "Select an option" at bounding box center [101, 87] width 8 height 8
click at [101, 91] on input "[DATE] - [DATE]" at bounding box center [101, 91] width 0 height 0
radio input "true"
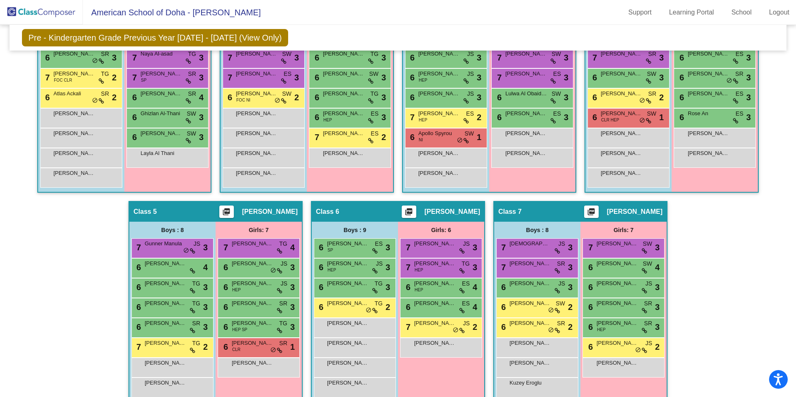
scroll to position [281, 0]
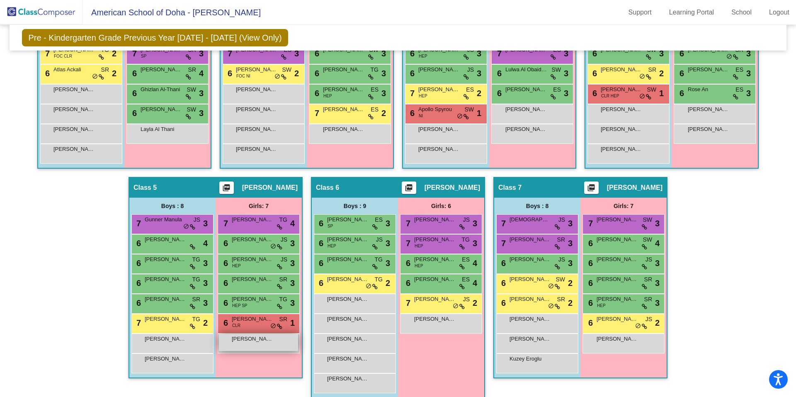
click at [244, 346] on div "Tomiris Abdrakhman lock do_not_disturb_alt" at bounding box center [258, 342] width 79 height 17
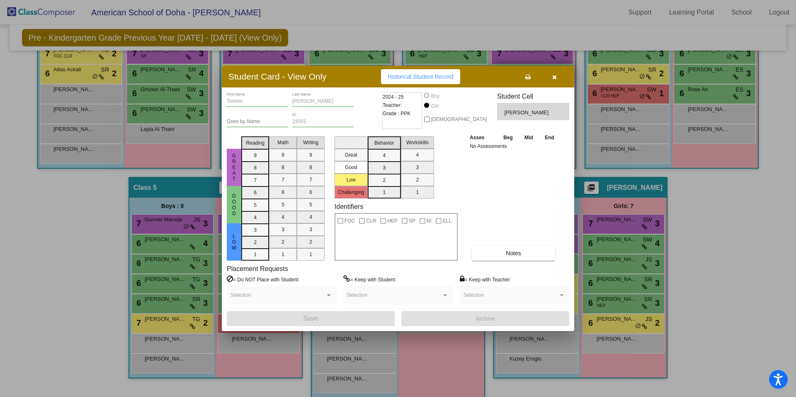
click at [559, 79] on button "button" at bounding box center [554, 76] width 27 height 15
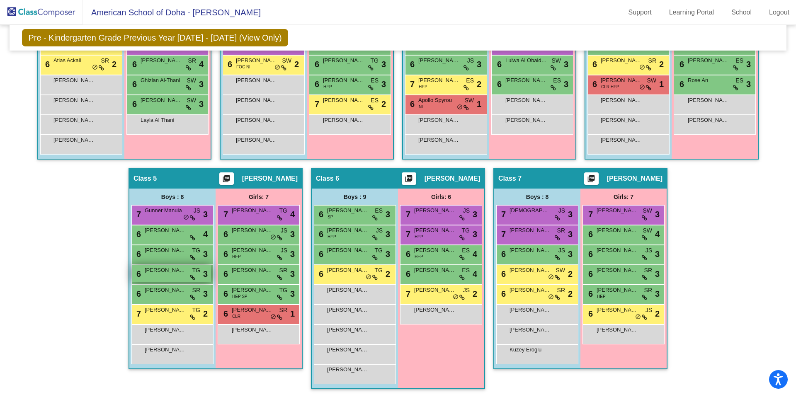
scroll to position [291, 0]
click at [170, 275] on div "6 Karim Alrefai TG lock do_not_disturb_alt 3" at bounding box center [171, 273] width 79 height 17
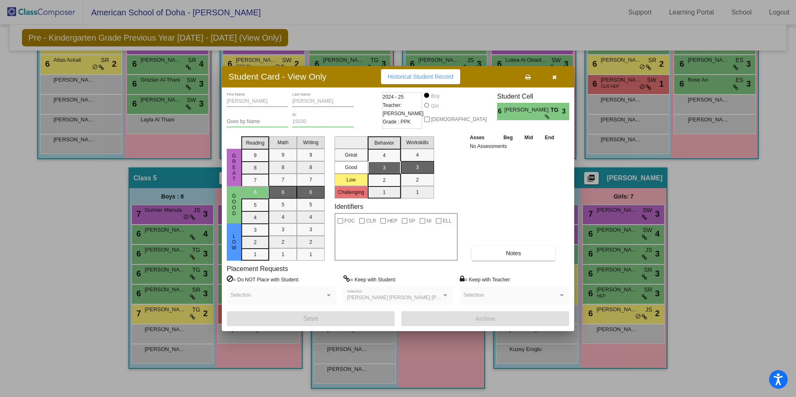
click at [48, 247] on div at bounding box center [398, 198] width 796 height 397
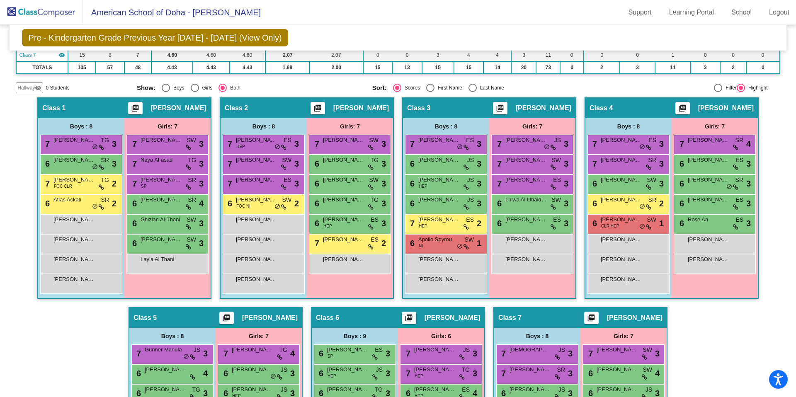
scroll to position [0, 0]
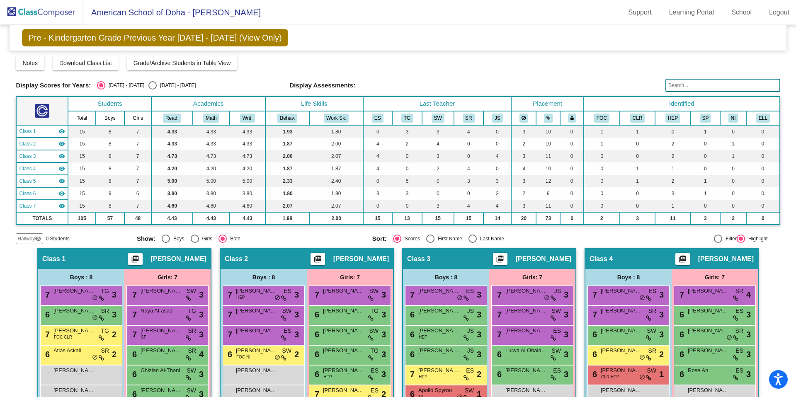
click at [57, 15] on img at bounding box center [41, 12] width 83 height 24
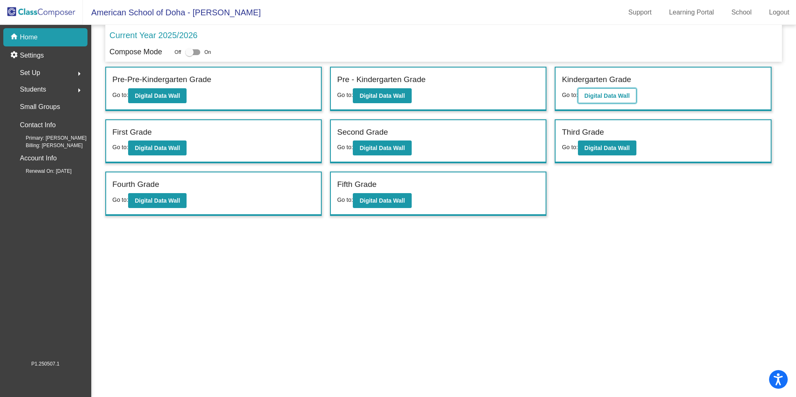
click at [597, 102] on button "Digital Data Wall" at bounding box center [607, 95] width 58 height 15
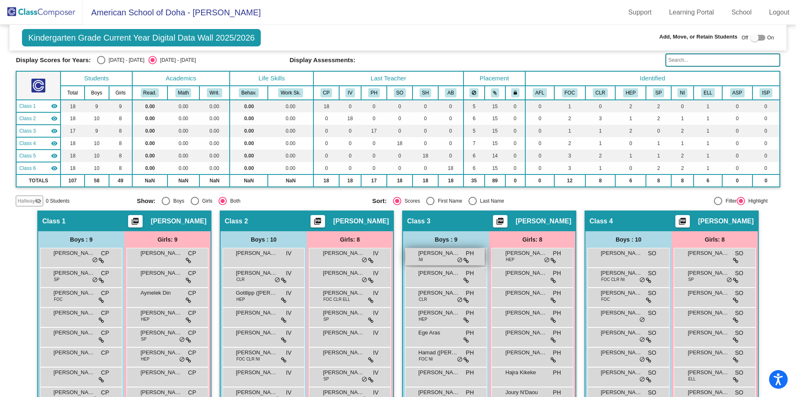
scroll to position [28, 0]
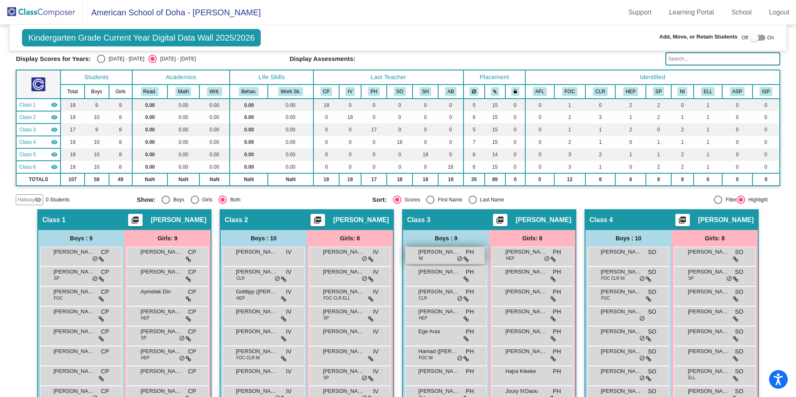
click at [431, 256] on div "AbdulAziz Al-Thani NI PH lock do_not_disturb_alt" at bounding box center [444, 255] width 79 height 17
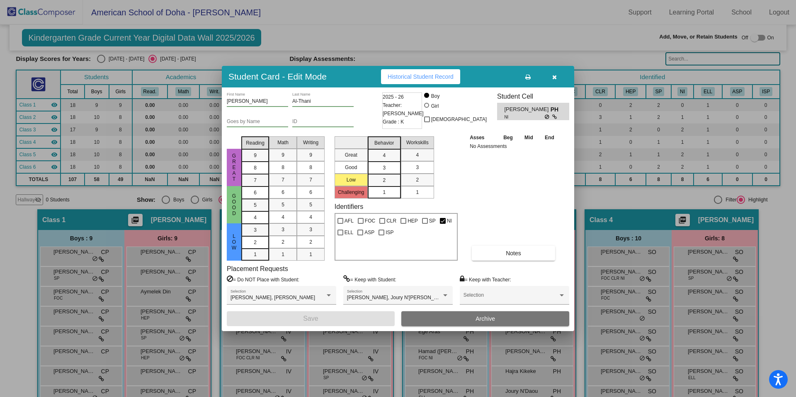
click at [310, 125] on div "ID" at bounding box center [322, 120] width 61 height 14
paste input "18525"
type input "18525"
click at [337, 316] on button "Save" at bounding box center [311, 318] width 168 height 15
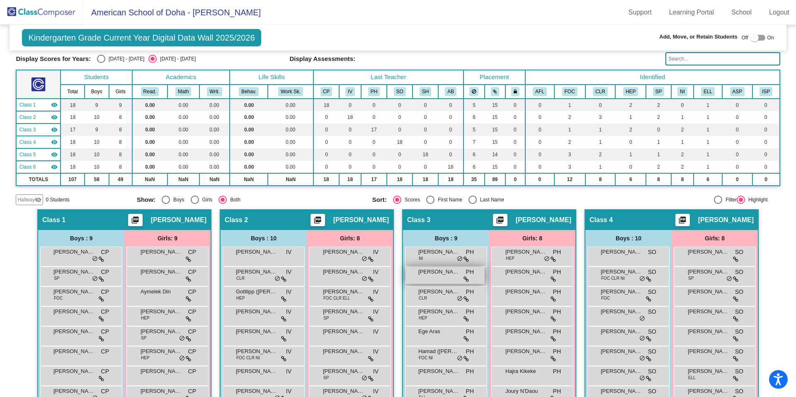
click at [436, 274] on span "[PERSON_NAME]" at bounding box center [438, 272] width 41 height 8
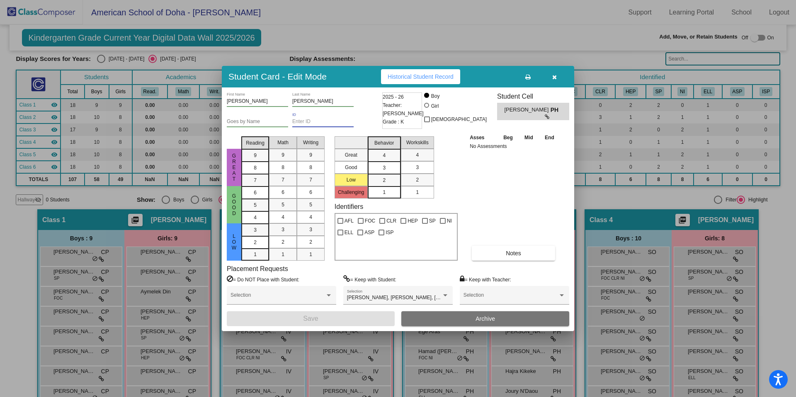
click at [316, 122] on input "ID" at bounding box center [322, 122] width 61 height 6
paste input "18639"
type input "18639"
click at [322, 322] on button "Save" at bounding box center [311, 318] width 168 height 15
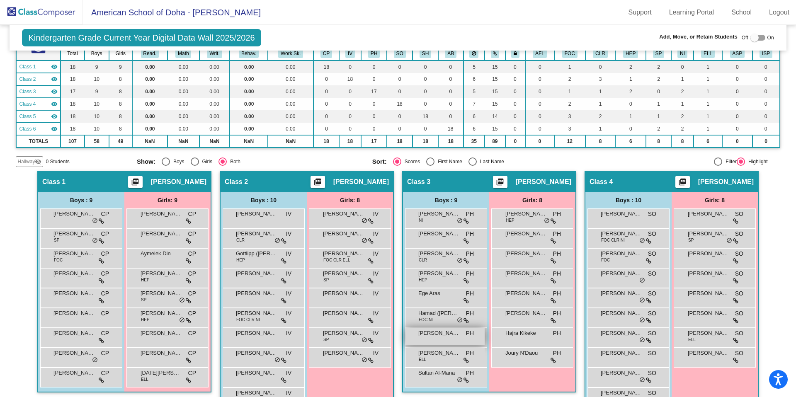
scroll to position [68, 0]
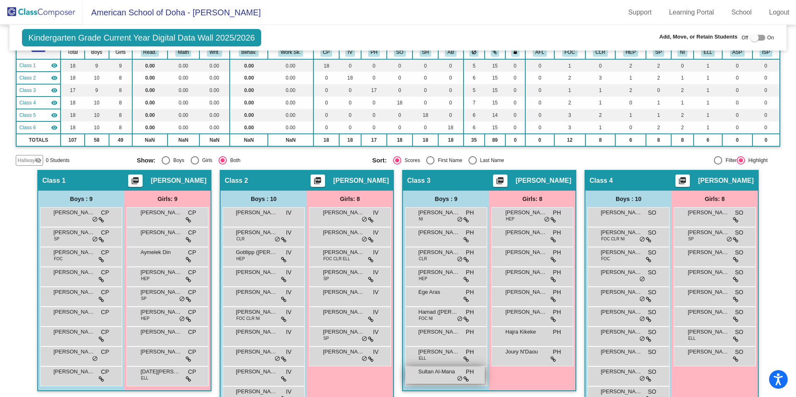
click at [424, 378] on div "Sultan Al-Mana PH lock do_not_disturb_alt" at bounding box center [444, 375] width 79 height 17
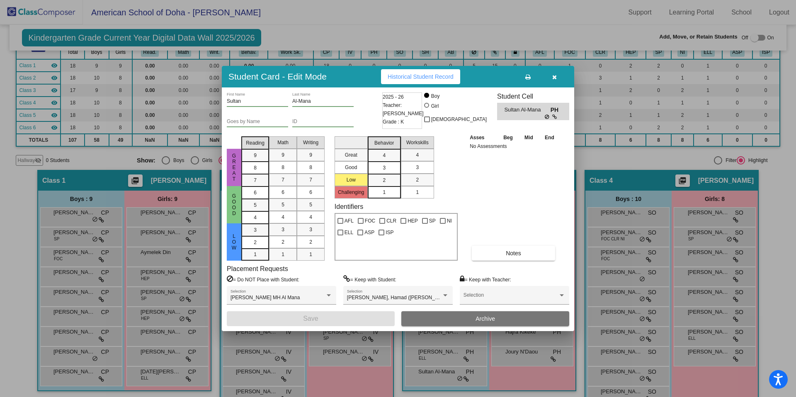
click at [317, 121] on input "ID" at bounding box center [322, 122] width 61 height 6
paste input "18641"
type input "18641"
click at [308, 315] on span "Save" at bounding box center [310, 318] width 15 height 7
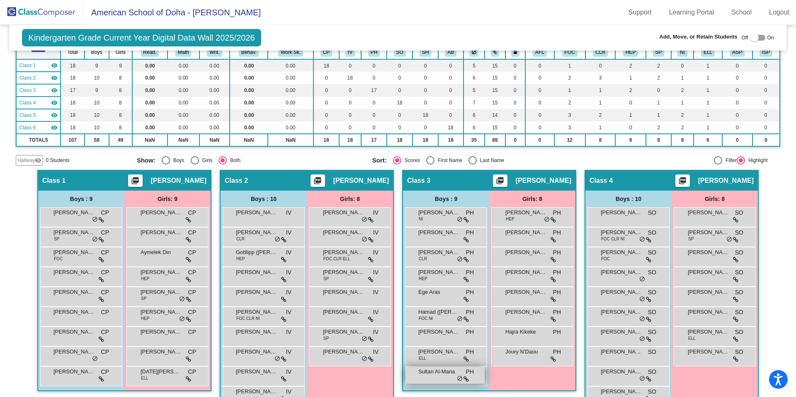
click at [434, 373] on span "Sultan Al-Mana" at bounding box center [438, 372] width 41 height 8
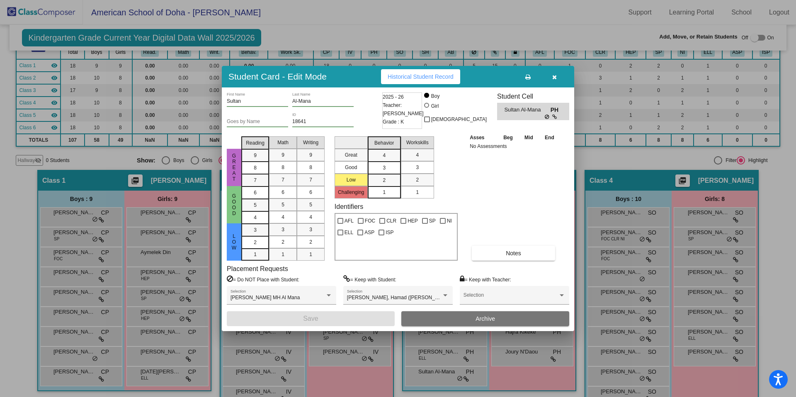
click at [552, 76] on icon "button" at bounding box center [554, 77] width 5 height 6
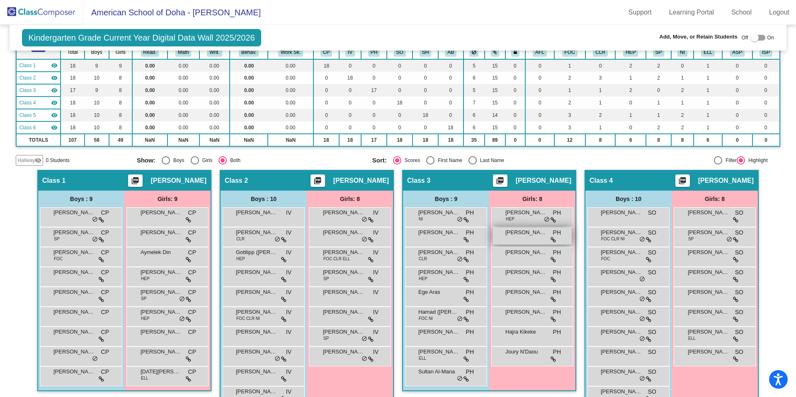
click at [518, 237] on div "Amelia Ramos Gil PH lock do_not_disturb_alt" at bounding box center [531, 236] width 79 height 17
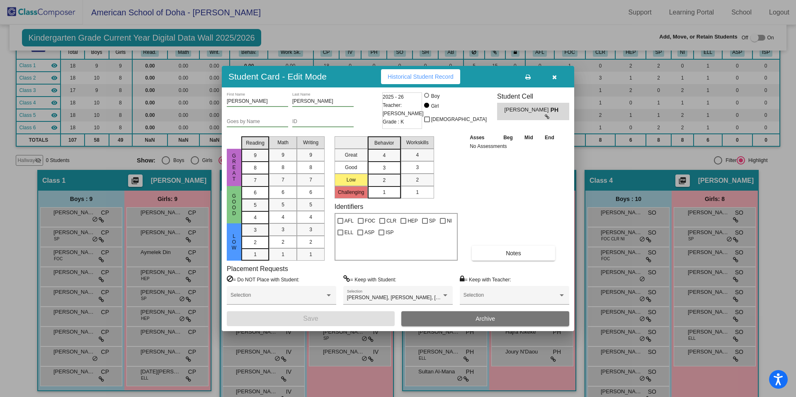
click at [298, 121] on input "ID" at bounding box center [322, 122] width 61 height 6
paste input "18637"
type input "18637"
click at [330, 319] on button "Save" at bounding box center [311, 318] width 168 height 15
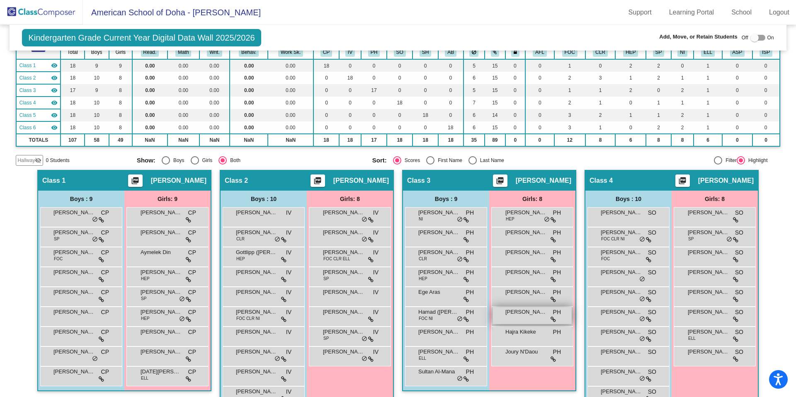
click at [507, 312] on span "[PERSON_NAME]" at bounding box center [525, 312] width 41 height 8
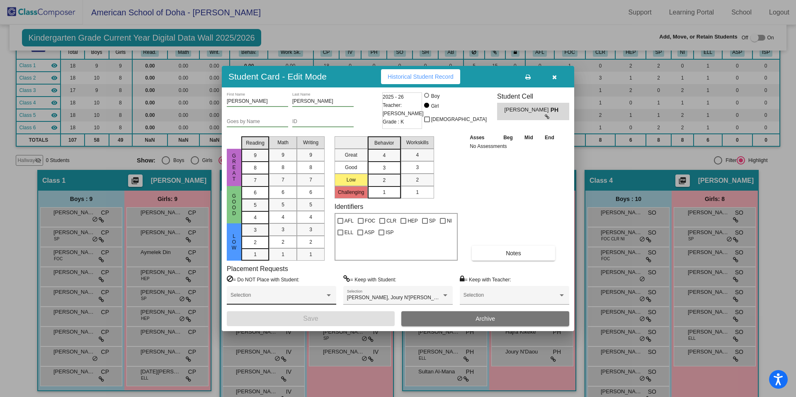
click at [288, 295] on span at bounding box center [277, 298] width 94 height 6
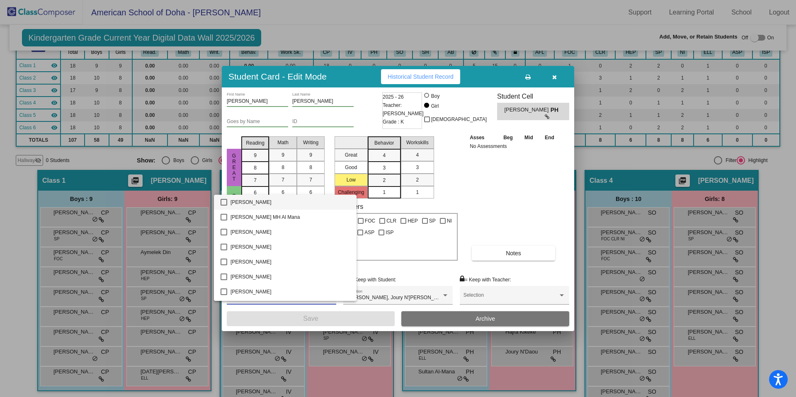
click at [330, 124] on div at bounding box center [398, 198] width 796 height 397
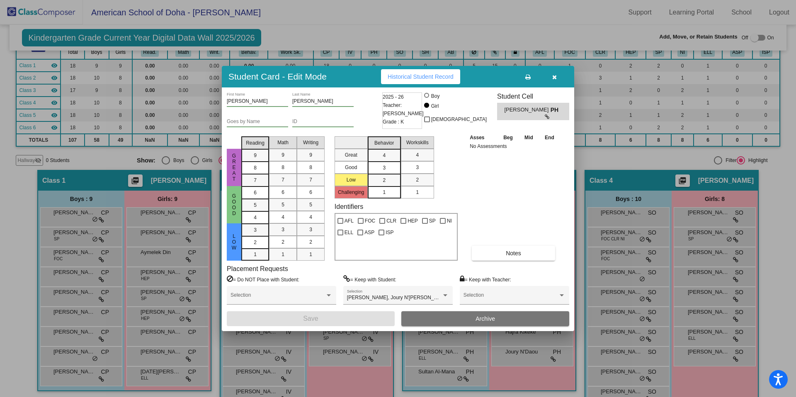
click at [330, 124] on input "ID" at bounding box center [322, 122] width 61 height 6
paste input "18642"
type input "18642"
click at [314, 320] on span "Save" at bounding box center [310, 318] width 15 height 7
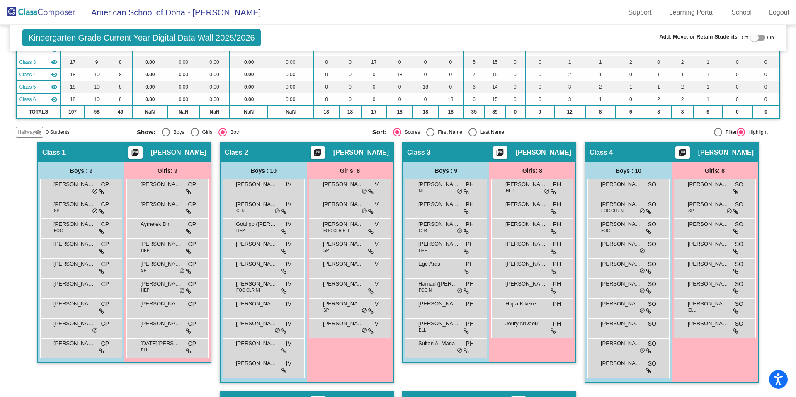
scroll to position [98, 0]
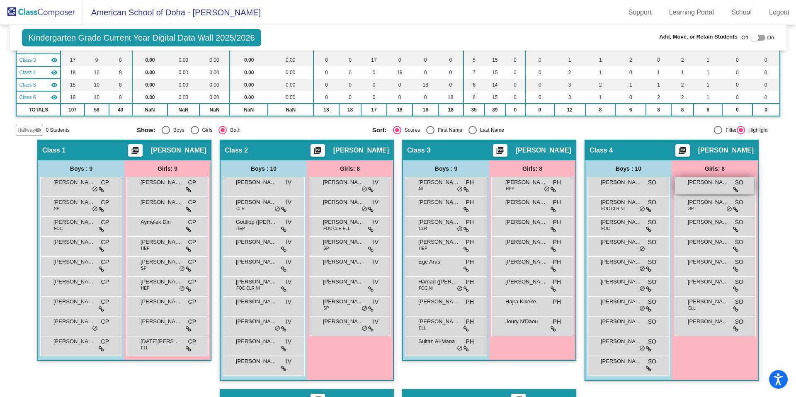
click at [702, 187] on div "Amelia Khan SO lock do_not_disturb_alt" at bounding box center [714, 185] width 79 height 17
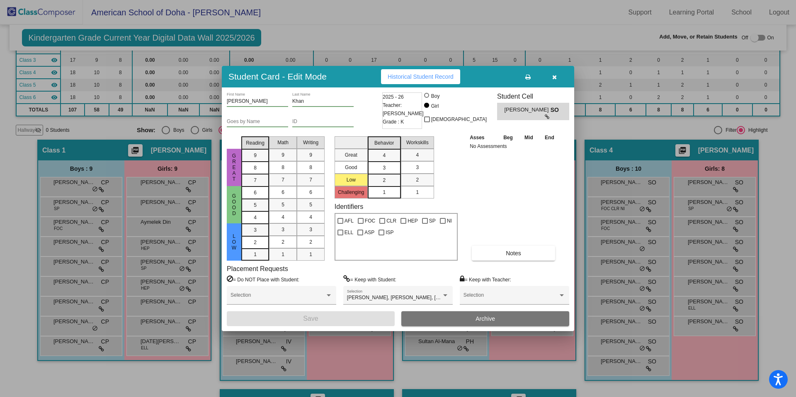
click at [337, 123] on input "ID" at bounding box center [322, 122] width 61 height 6
paste input "18755"
type input "18755"
click at [324, 321] on button "Save" at bounding box center [311, 318] width 168 height 15
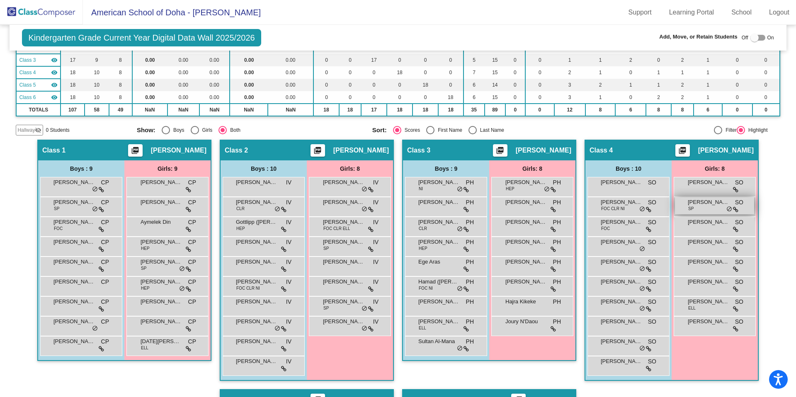
click at [699, 209] on div "Diana Giddens SP SO lock do_not_disturb_alt" at bounding box center [714, 205] width 79 height 17
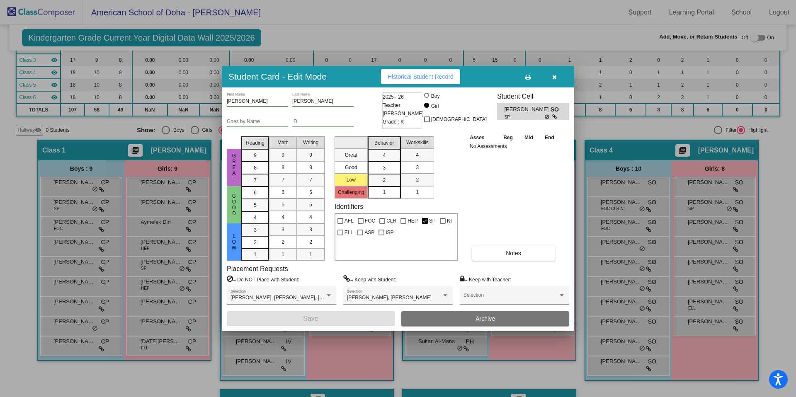
click at [333, 123] on input "ID" at bounding box center [322, 122] width 61 height 6
paste input "18635"
type input "18635"
click at [332, 316] on button "Save" at bounding box center [311, 318] width 168 height 15
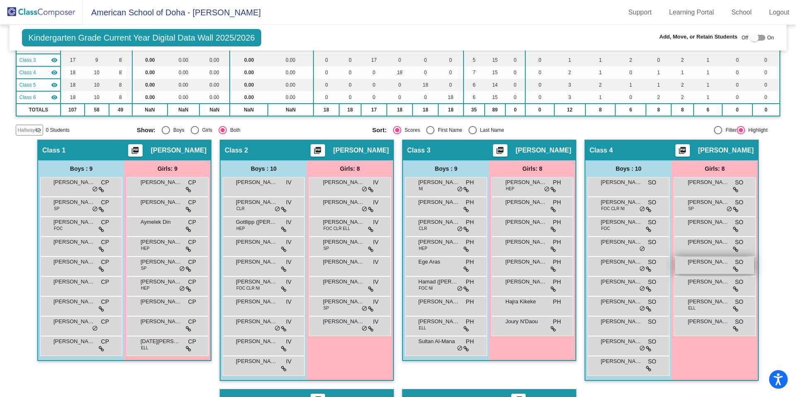
click at [690, 264] on span "[PERSON_NAME]" at bounding box center [708, 262] width 41 height 8
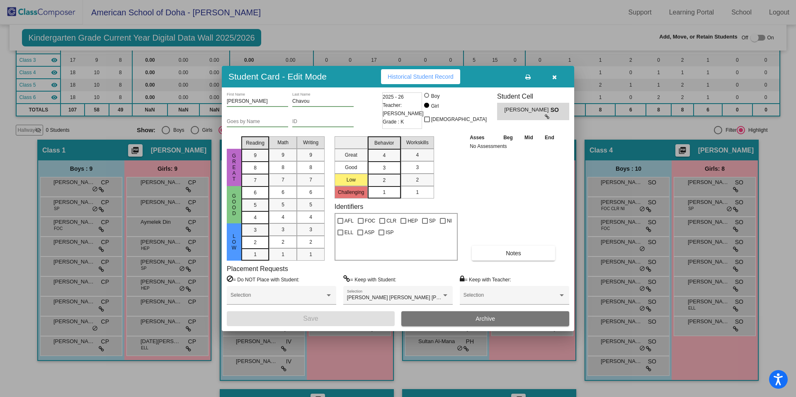
click at [311, 121] on input "ID" at bounding box center [322, 122] width 61 height 6
paste input "18534"
type input "18534"
click at [331, 317] on button "Save" at bounding box center [311, 318] width 168 height 15
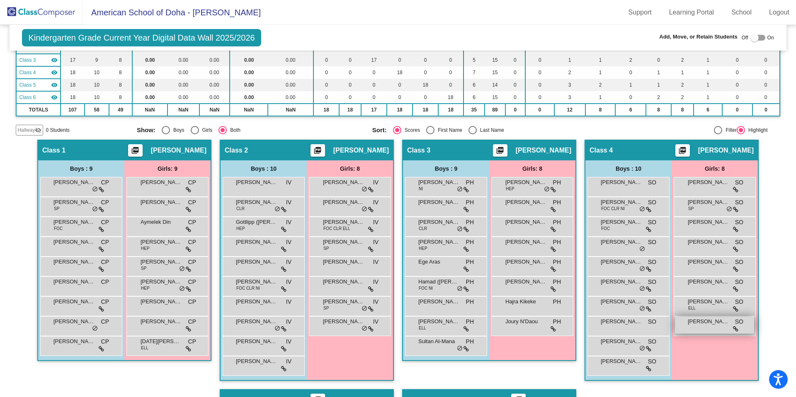
click at [695, 324] on span "[PERSON_NAME]" at bounding box center [708, 321] width 41 height 8
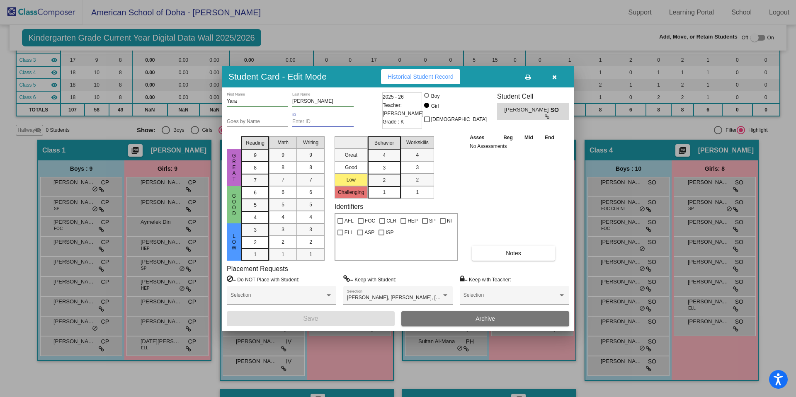
click at [315, 124] on input "ID" at bounding box center [322, 122] width 61 height 6
paste input "18523"
type input "18523"
click at [337, 323] on button "Save" at bounding box center [311, 318] width 168 height 15
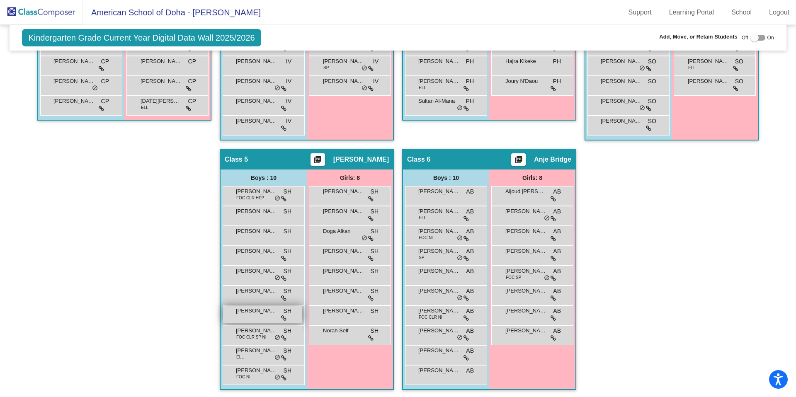
click at [252, 320] on div "Muhammad Khan SH lock do_not_disturb_alt" at bounding box center [262, 314] width 79 height 17
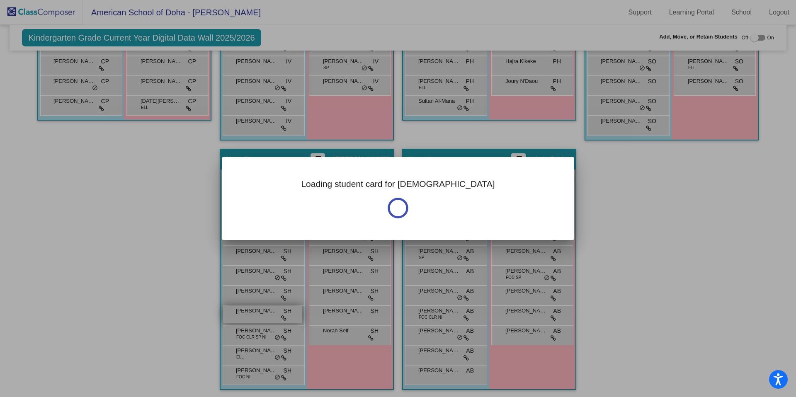
scroll to position [339, 0]
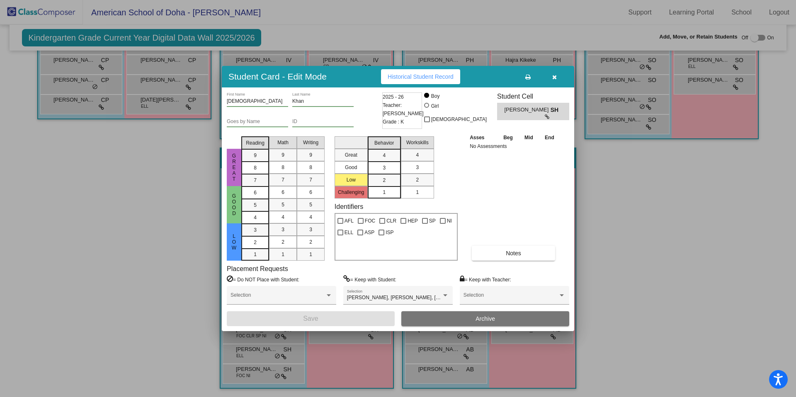
click at [309, 125] on div "ID" at bounding box center [322, 120] width 61 height 14
paste input "18756"
type input "18756"
click at [352, 315] on button "Save" at bounding box center [311, 318] width 168 height 15
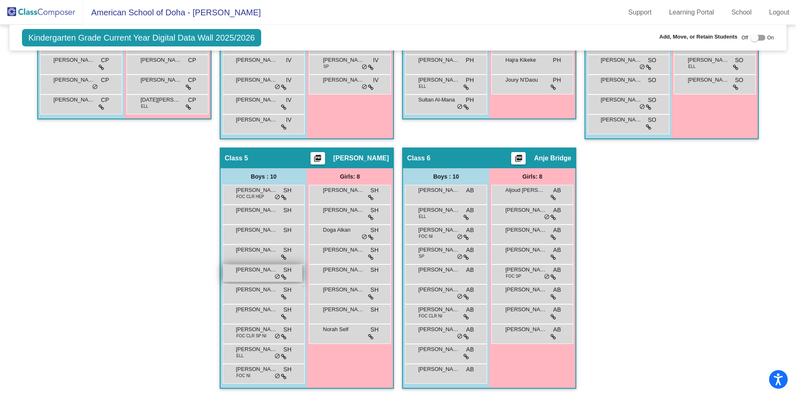
scroll to position [335, 0]
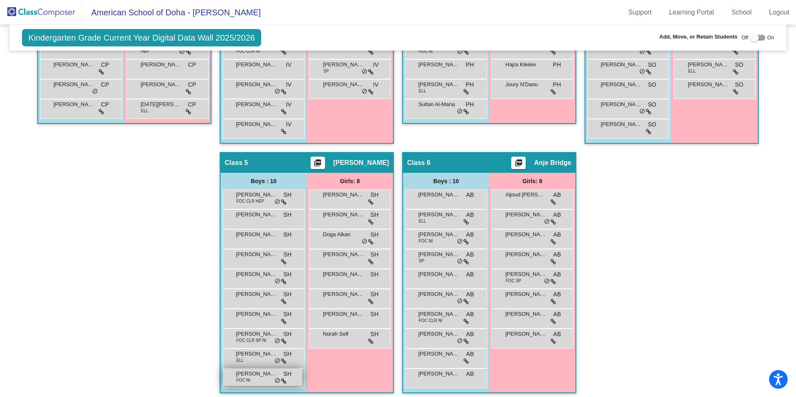
click at [248, 380] on div "Tamim Al-Subaie FOC NI SH lock do_not_disturb_alt" at bounding box center [262, 377] width 79 height 17
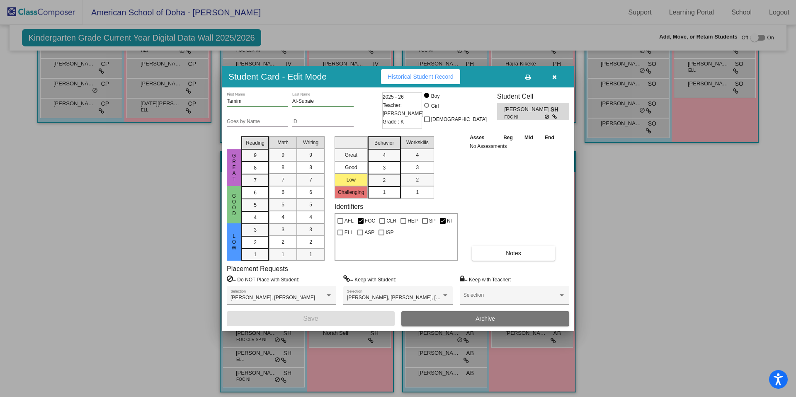
click at [331, 128] on div "ID" at bounding box center [322, 123] width 61 height 20
click at [331, 125] on div "ID" at bounding box center [322, 120] width 61 height 14
paste input "18522"
type input "18522"
click at [328, 319] on button "Save" at bounding box center [311, 318] width 168 height 15
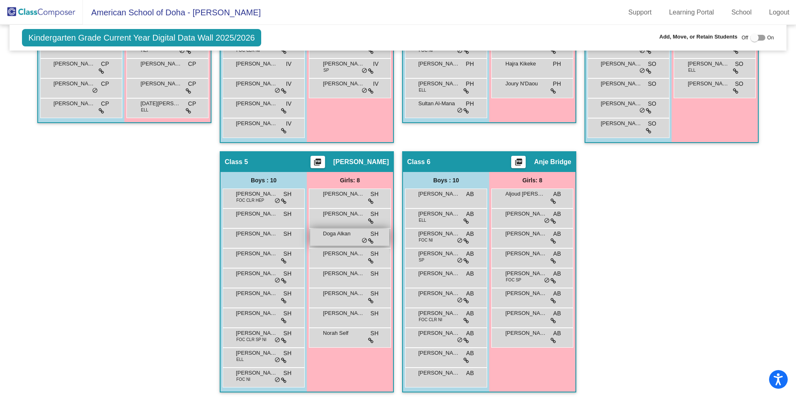
click at [337, 237] on div "Doga Alkan SH lock do_not_disturb_alt" at bounding box center [349, 237] width 79 height 17
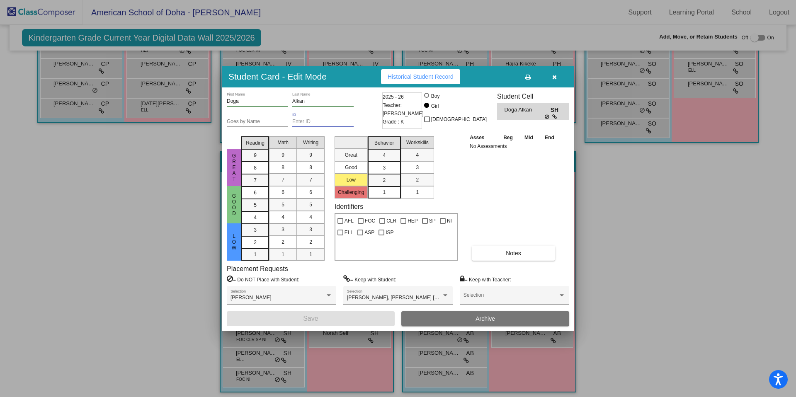
click at [318, 123] on input "ID" at bounding box center [322, 122] width 61 height 6
paste input "18753"
type input "18753"
click at [299, 325] on button "Save" at bounding box center [311, 318] width 168 height 15
